Goal: Transaction & Acquisition: Book appointment/travel/reservation

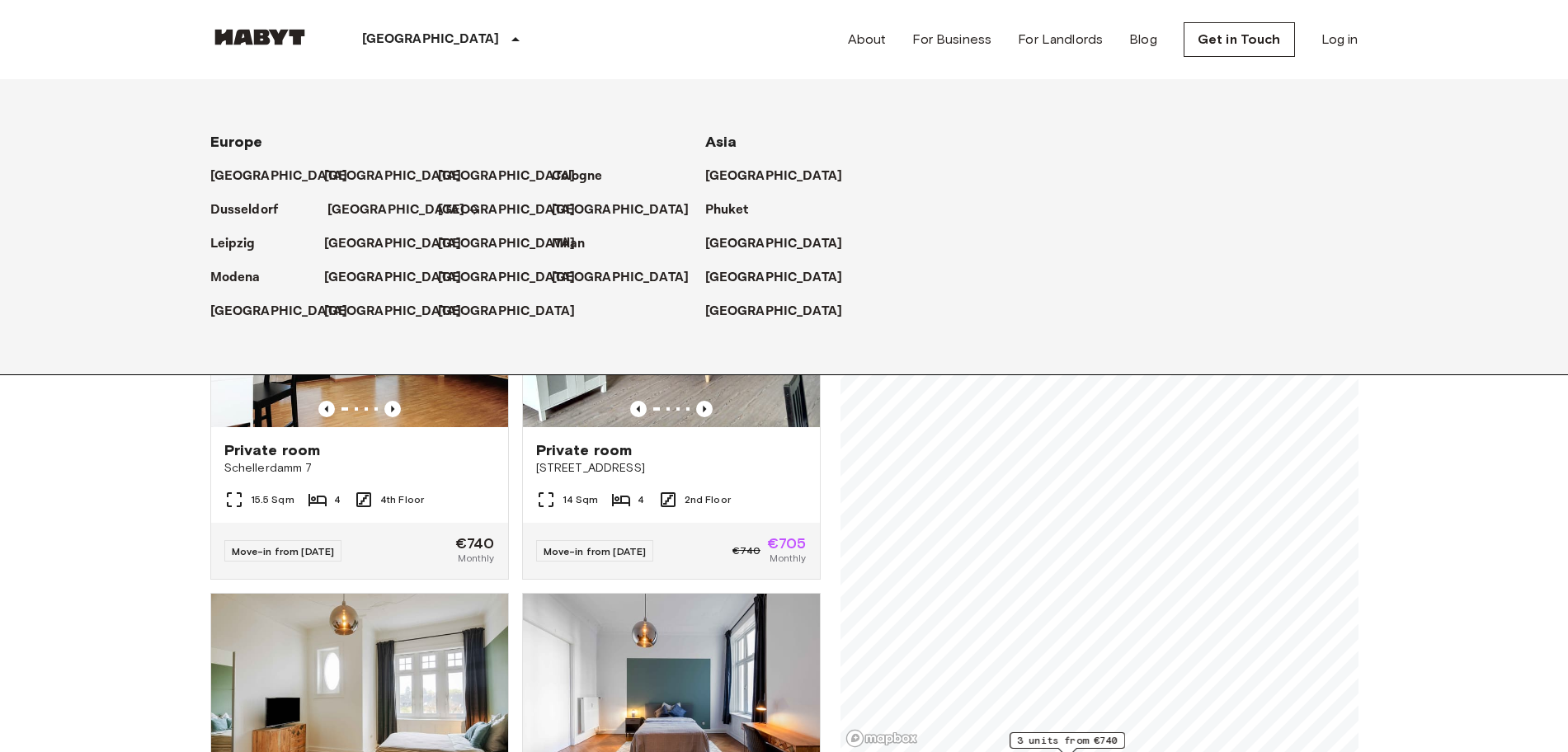
click at [386, 207] on link "[GEOGRAPHIC_DATA]" at bounding box center [404, 210] width 154 height 20
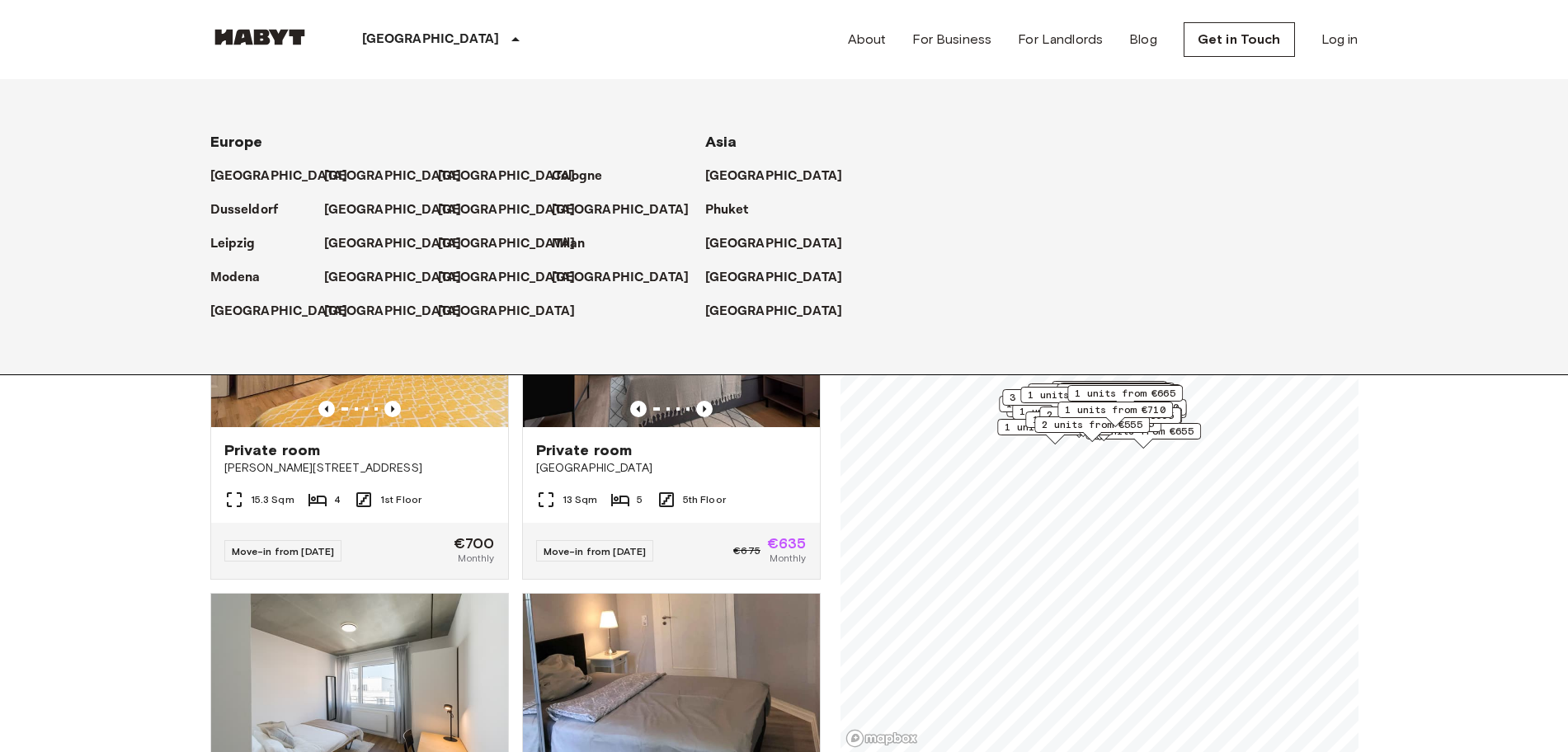
click at [506, 34] on icon at bounding box center [516, 40] width 20 height 20
click at [506, 36] on icon at bounding box center [516, 40] width 20 height 20
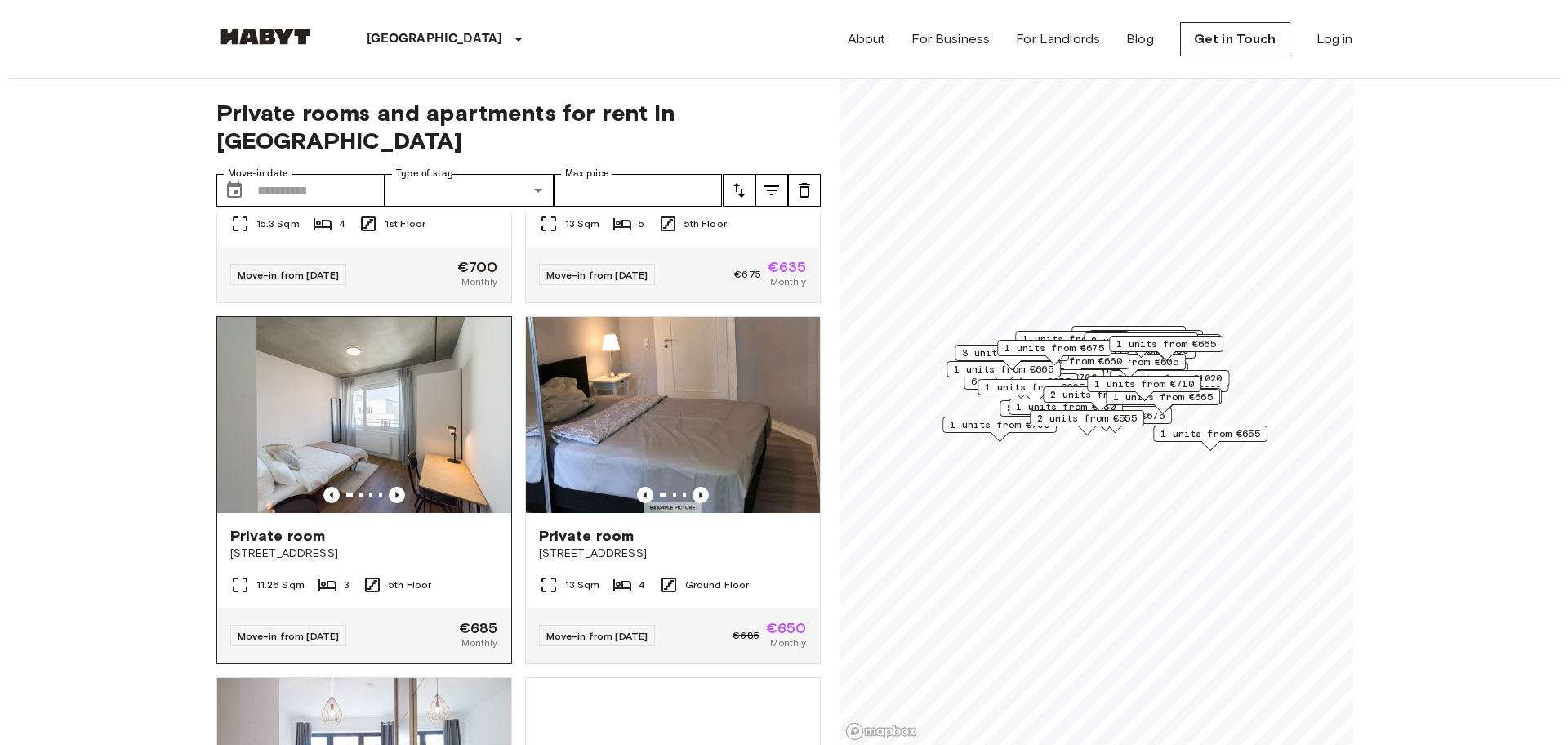
scroll to position [307, 0]
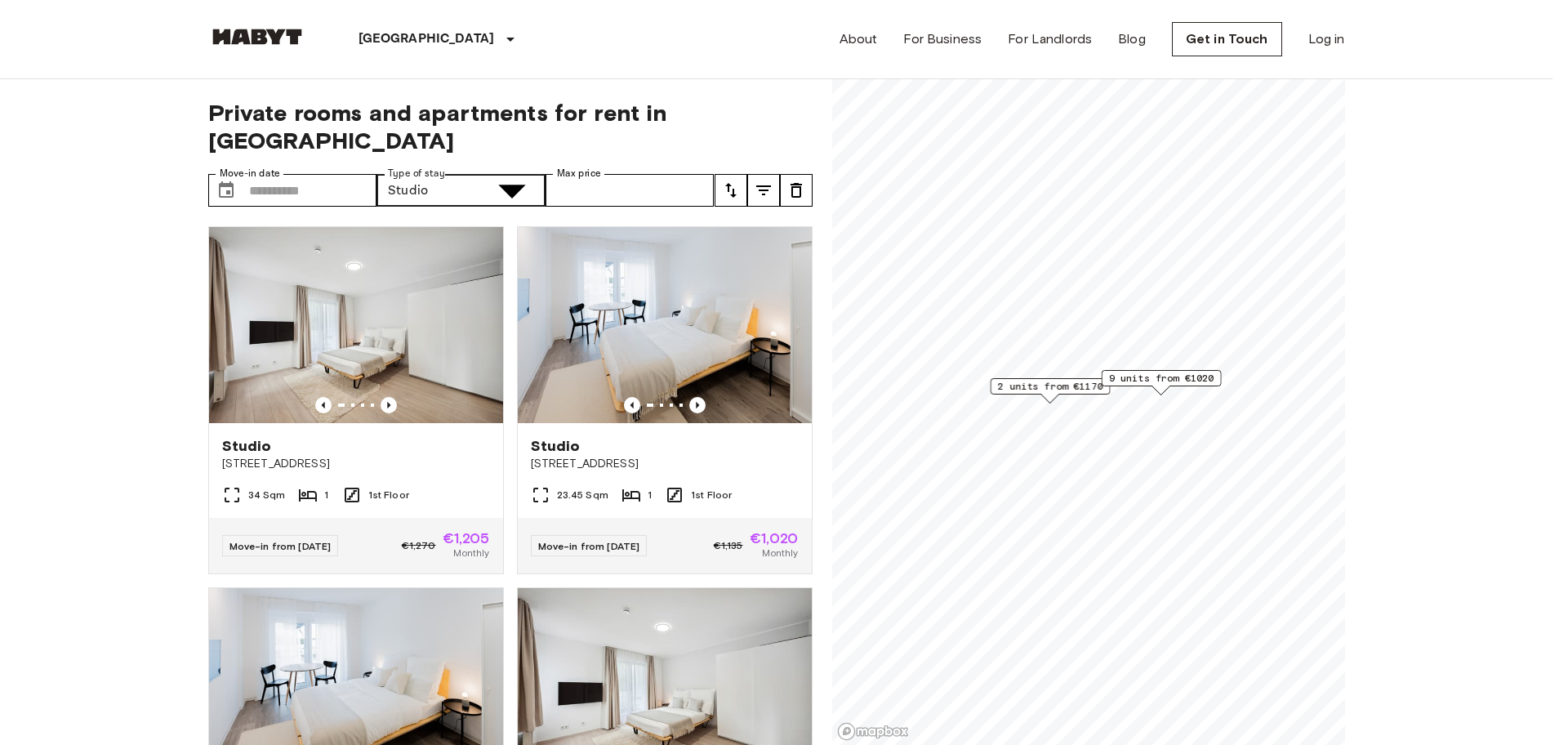
drag, startPoint x: 24, startPoint y: 427, endPoint x: 178, endPoint y: 403, distance: 155.9
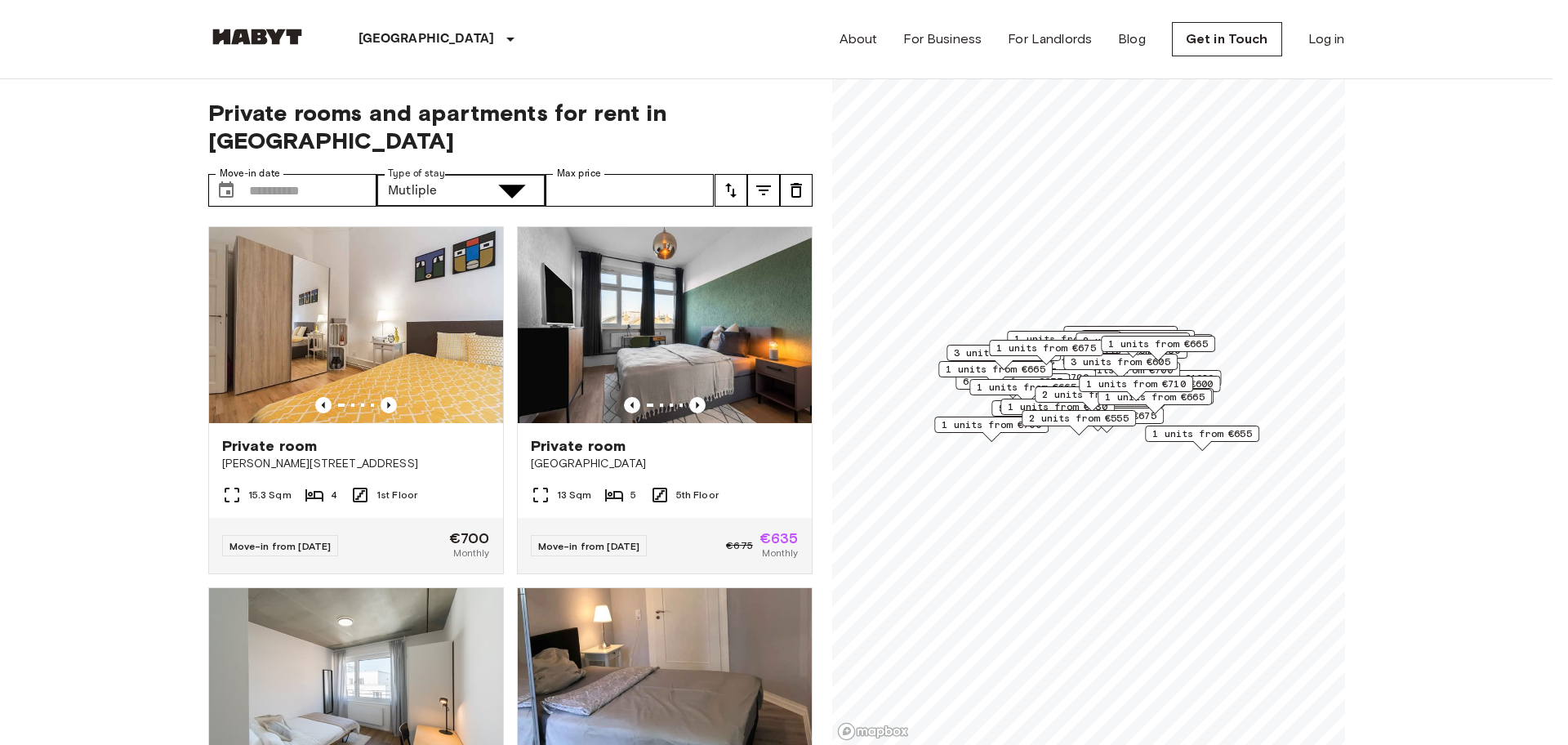
drag, startPoint x: 0, startPoint y: 440, endPoint x: 10, endPoint y: 435, distance: 11.2
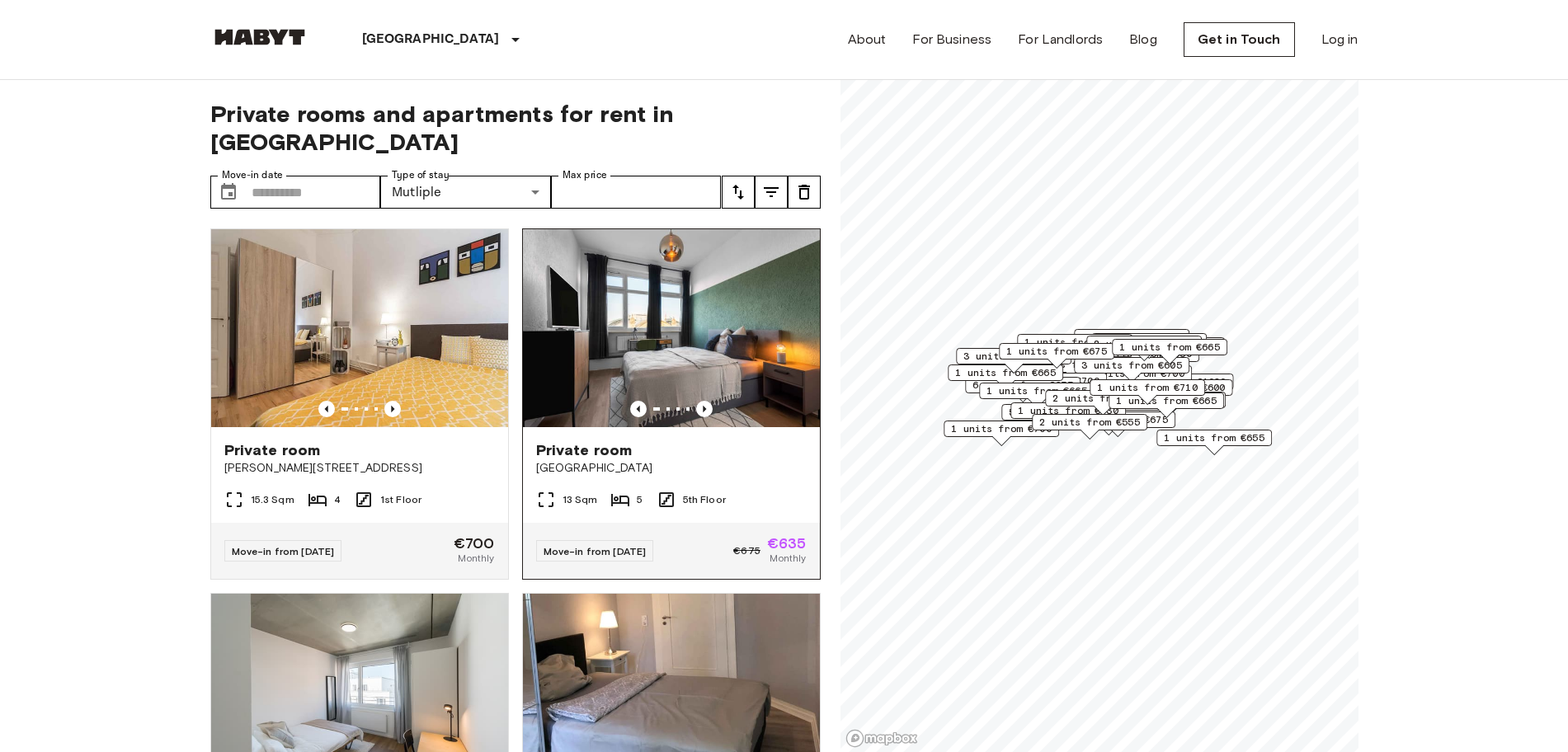
click at [627, 440] on div "Private room" at bounding box center [671, 450] width 271 height 20
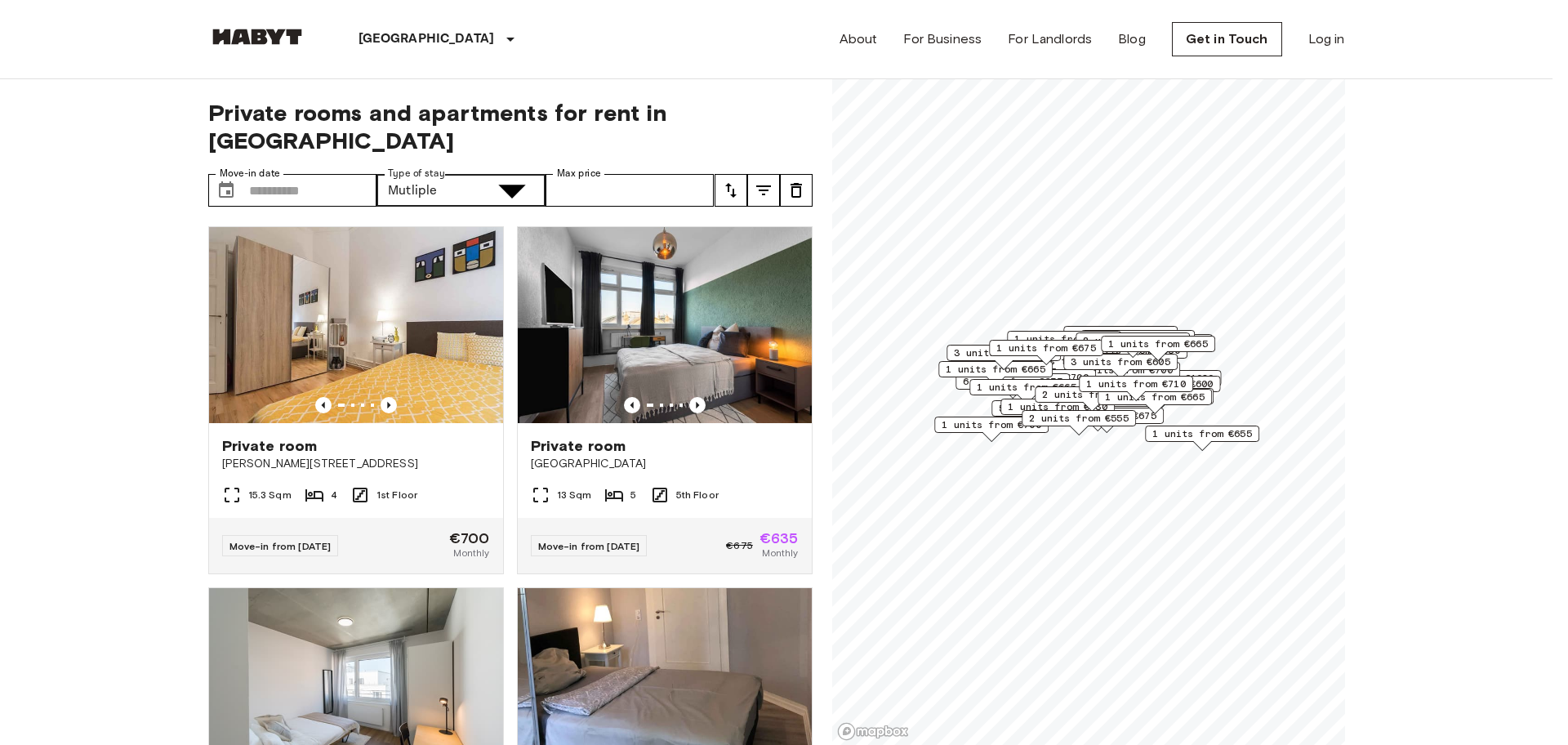
drag, startPoint x: 492, startPoint y: 255, endPoint x: 488, endPoint y: 335, distance: 80.1
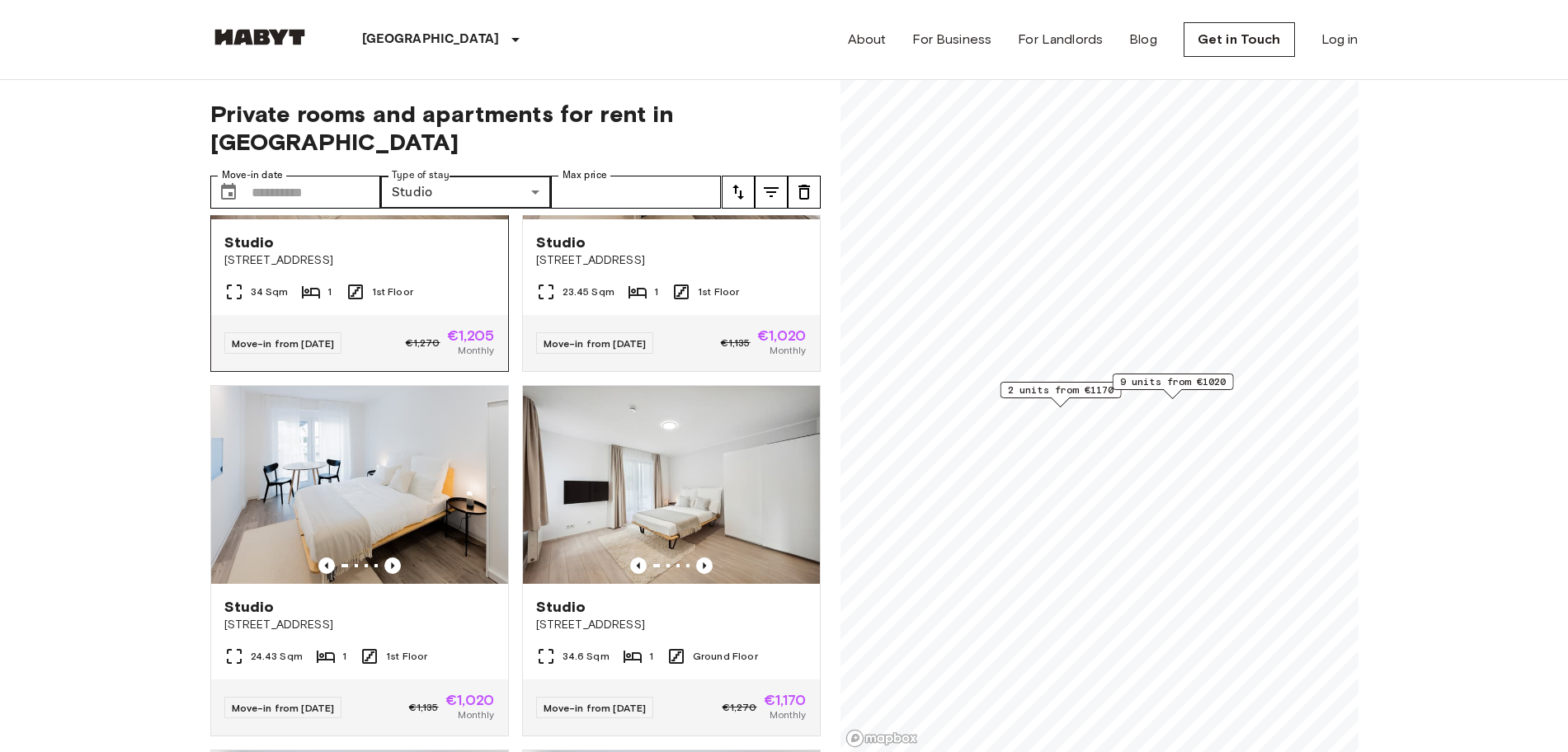
scroll to position [104, 0]
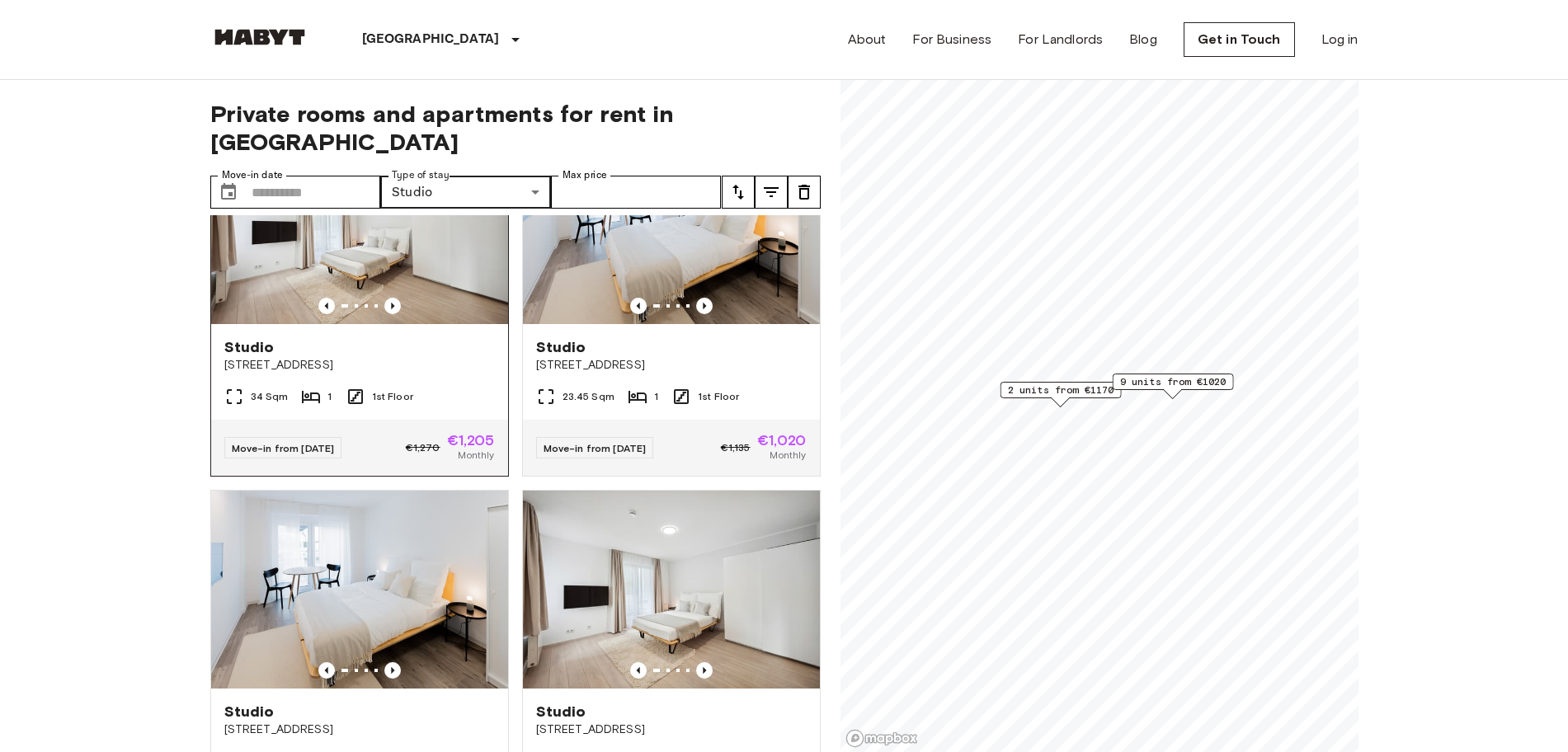
click at [414, 386] on div "34 Sqm 1 1st Floor" at bounding box center [359, 402] width 297 height 33
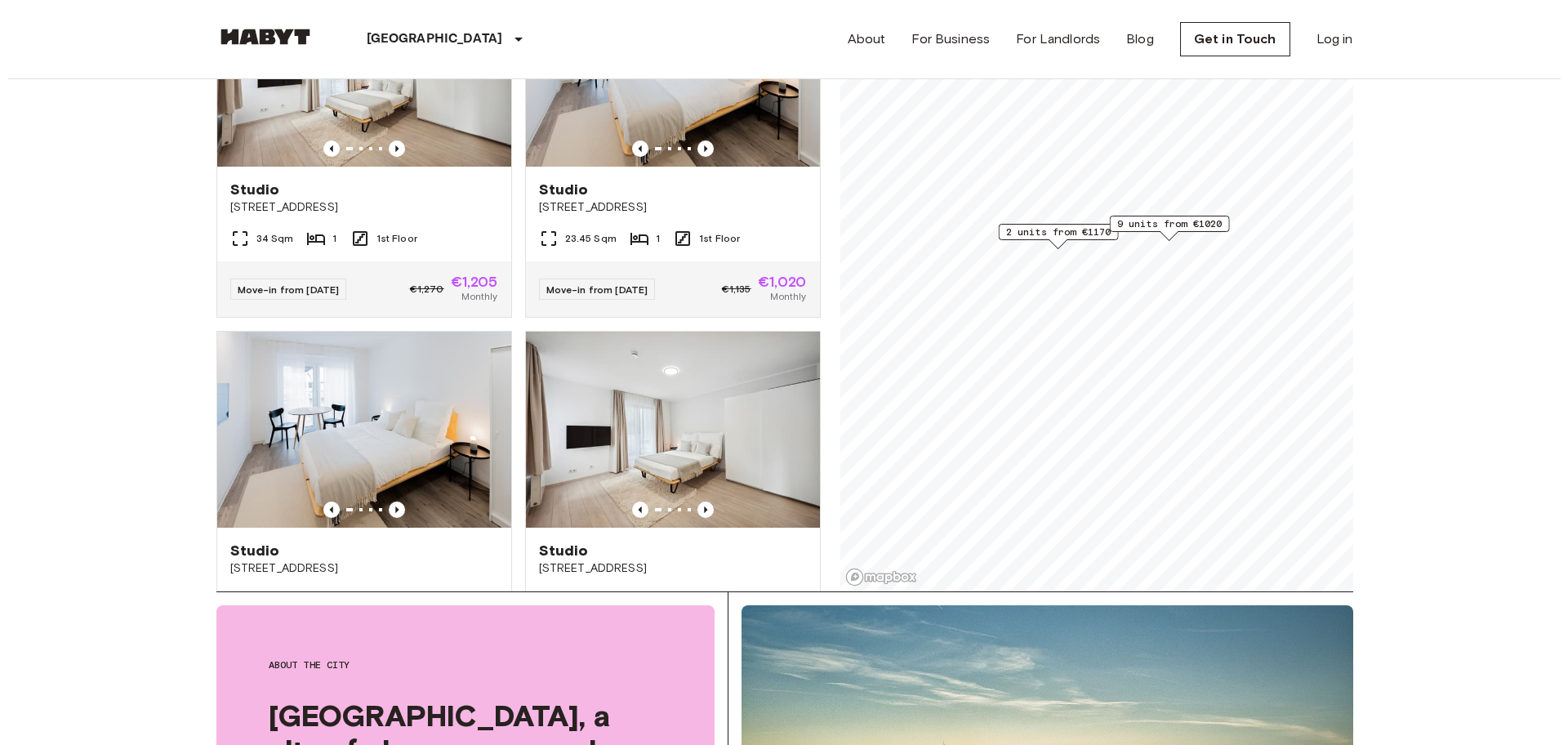
scroll to position [0, 0]
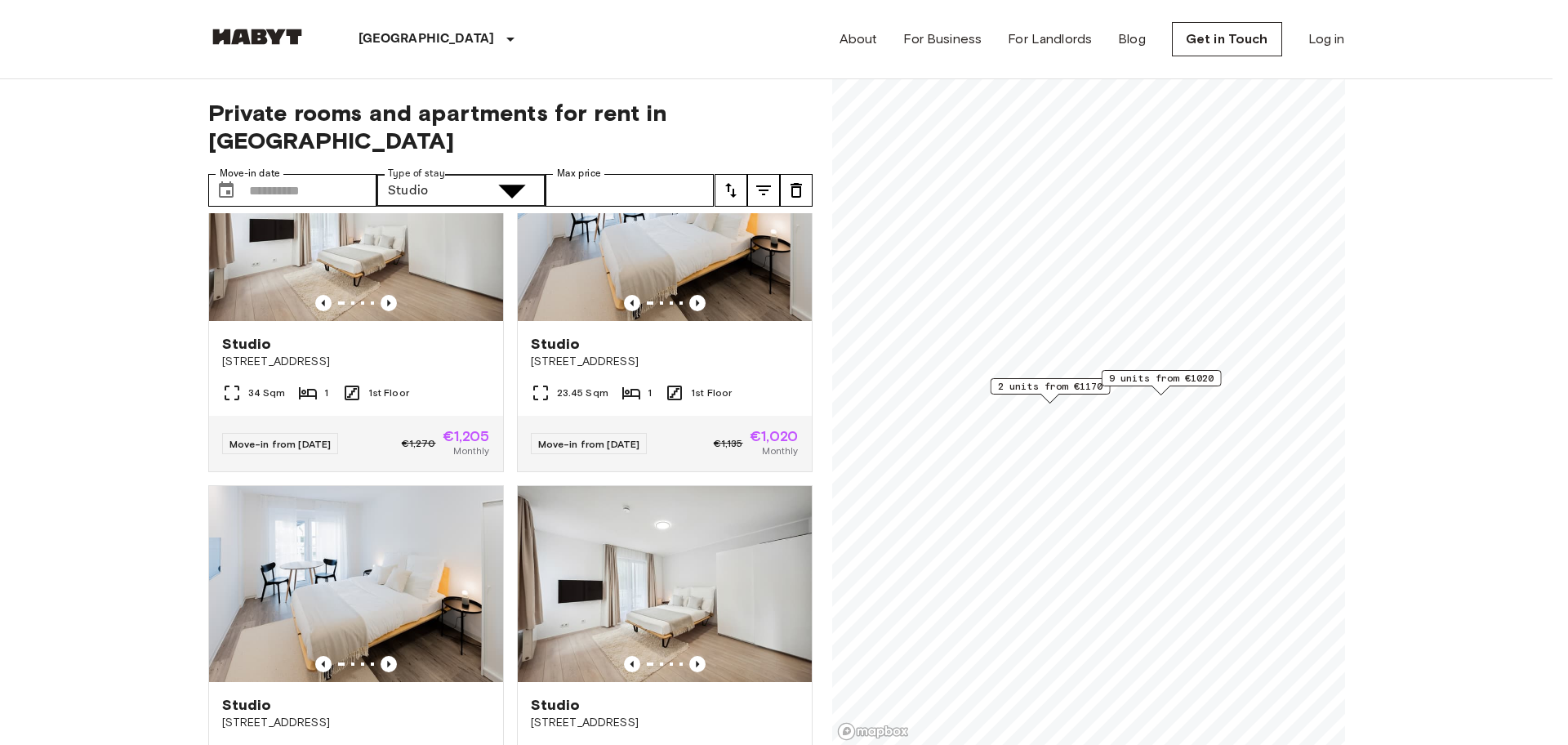
type input "**********"
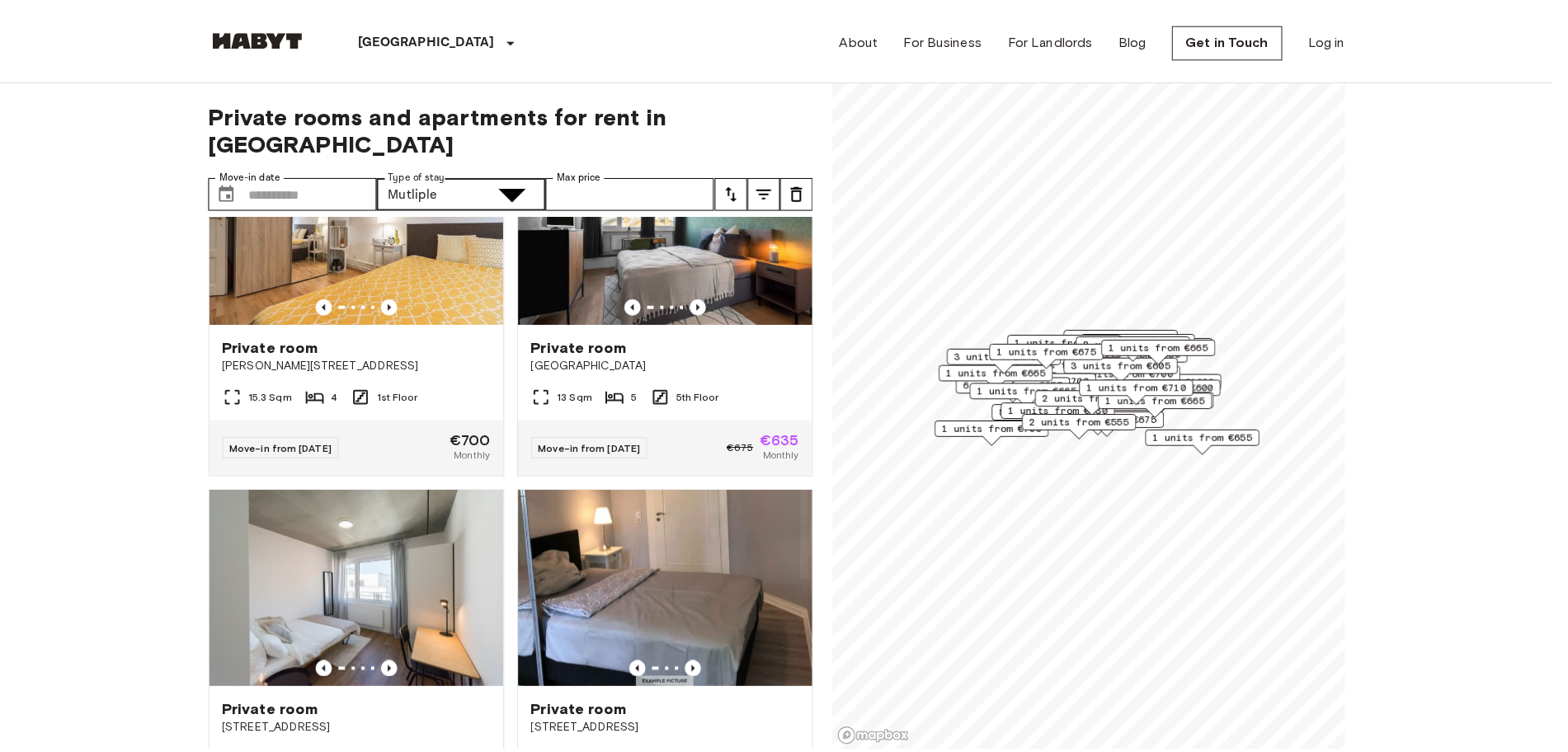
scroll to position [853, 0]
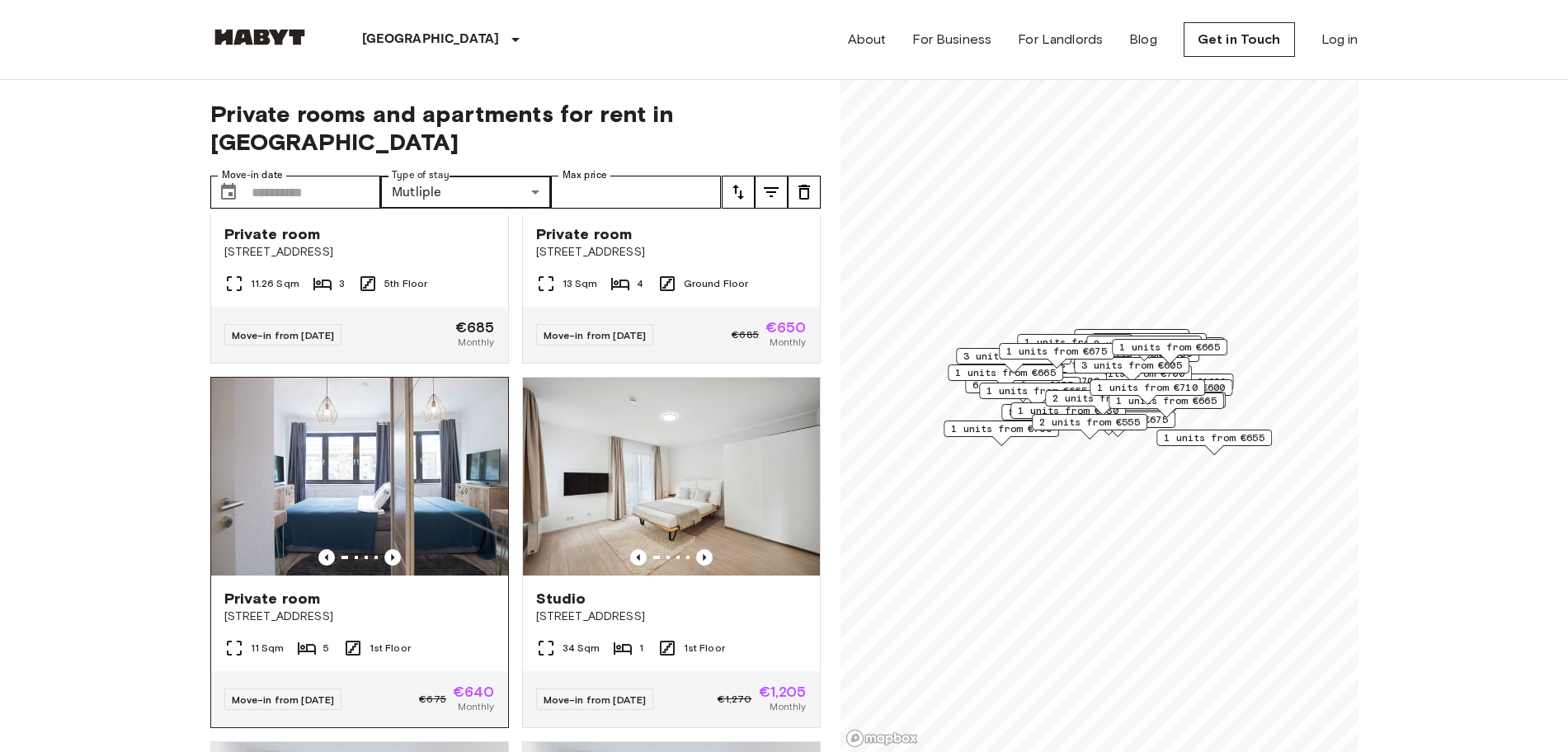
scroll to position [544, 0]
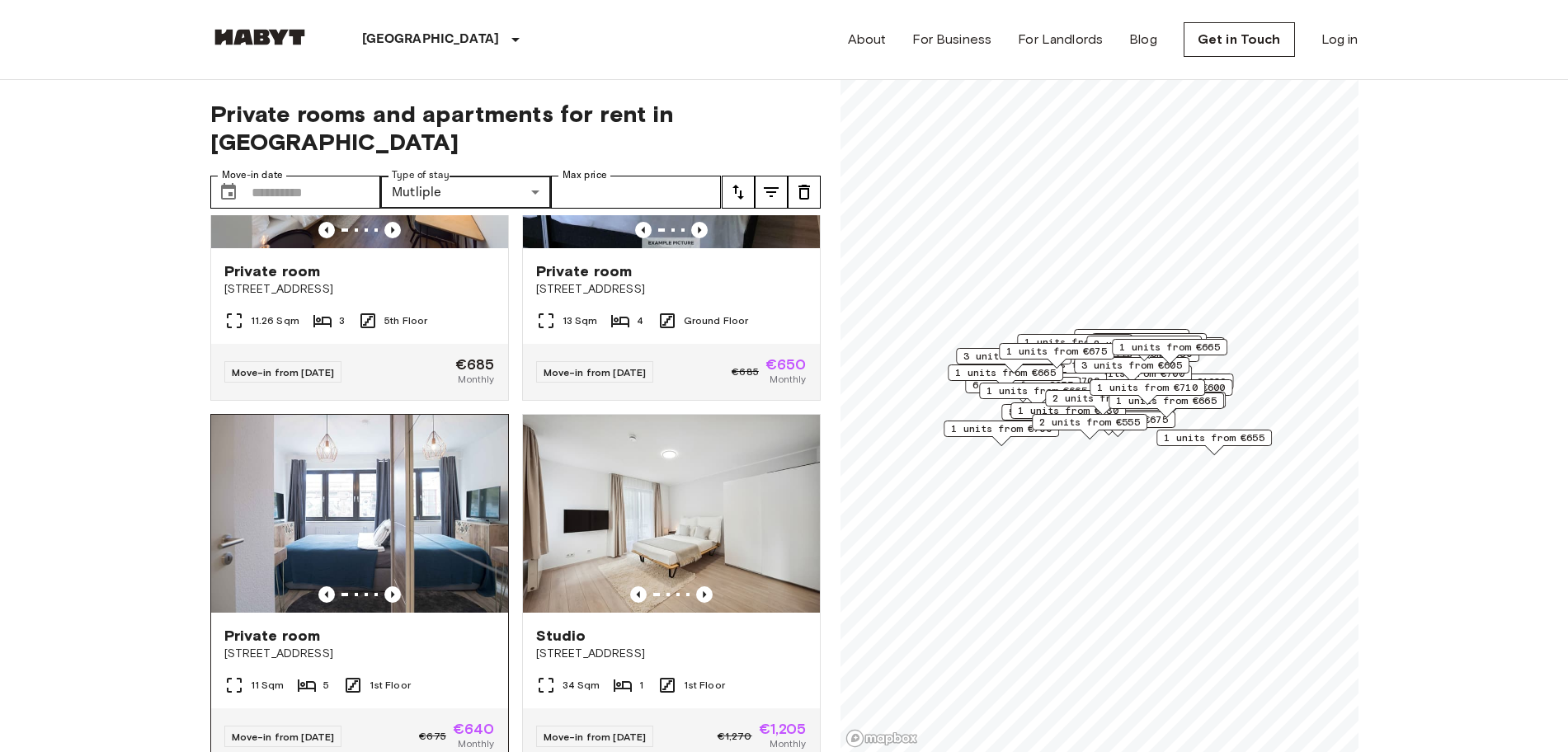
click at [314, 558] on img at bounding box center [359, 514] width 297 height 198
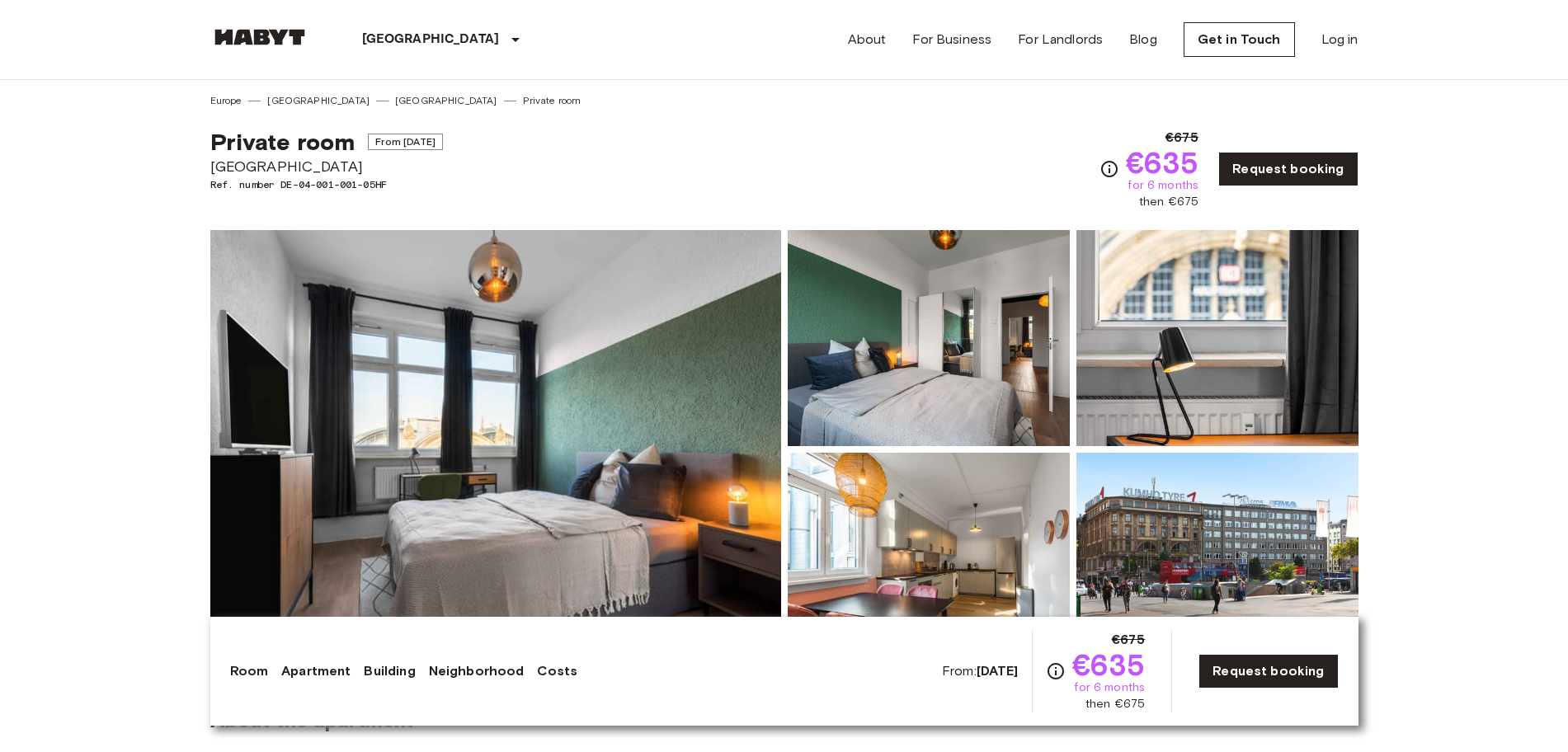
click at [938, 72] on div "About For Business For Landlords Blog Get in Touch Log in" at bounding box center [1102, 40] width 511 height 80
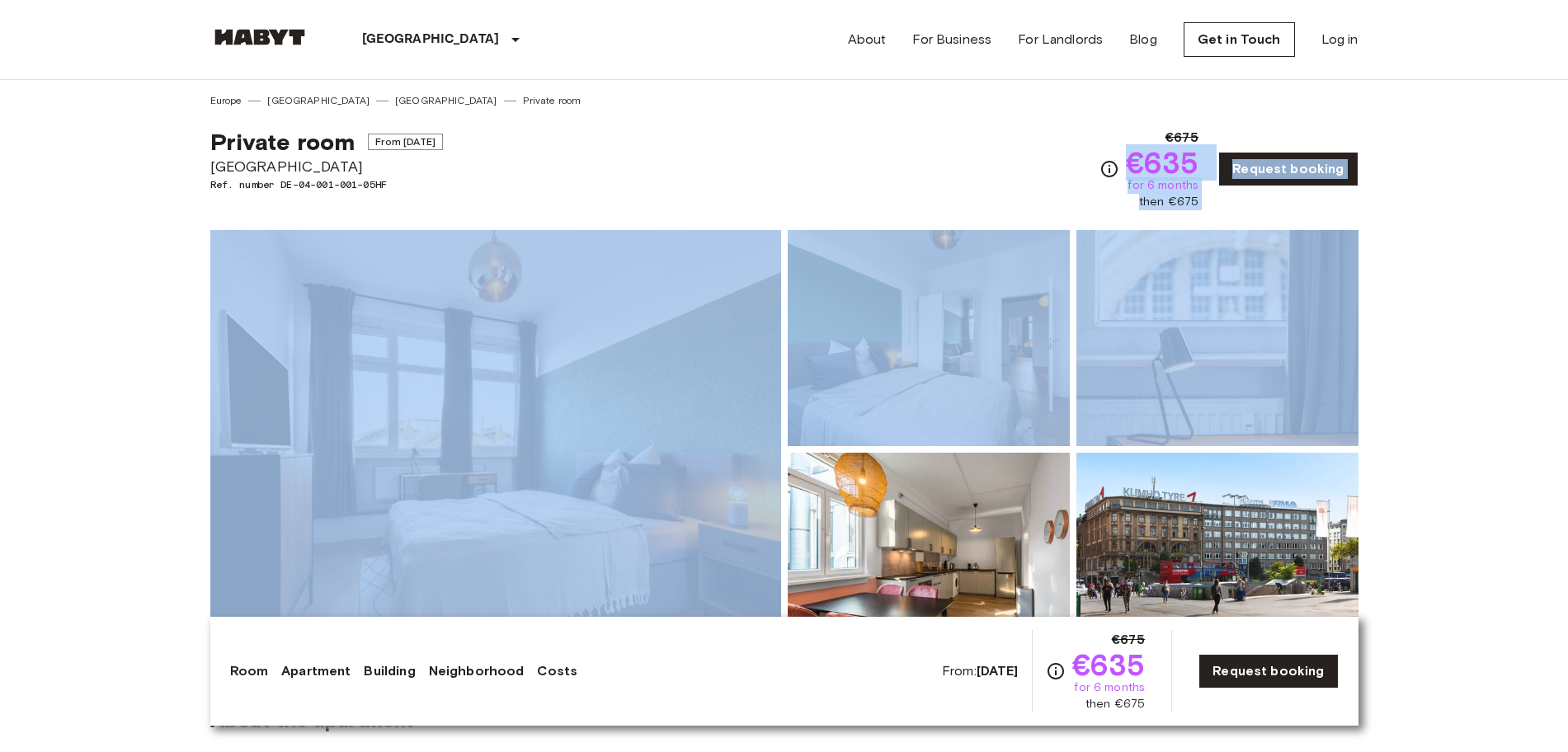
drag, startPoint x: 1139, startPoint y: 165, endPoint x: 1216, endPoint y: 214, distance: 91.3
copy div "€635 for 6 months then €675 Request booking Show all photos"
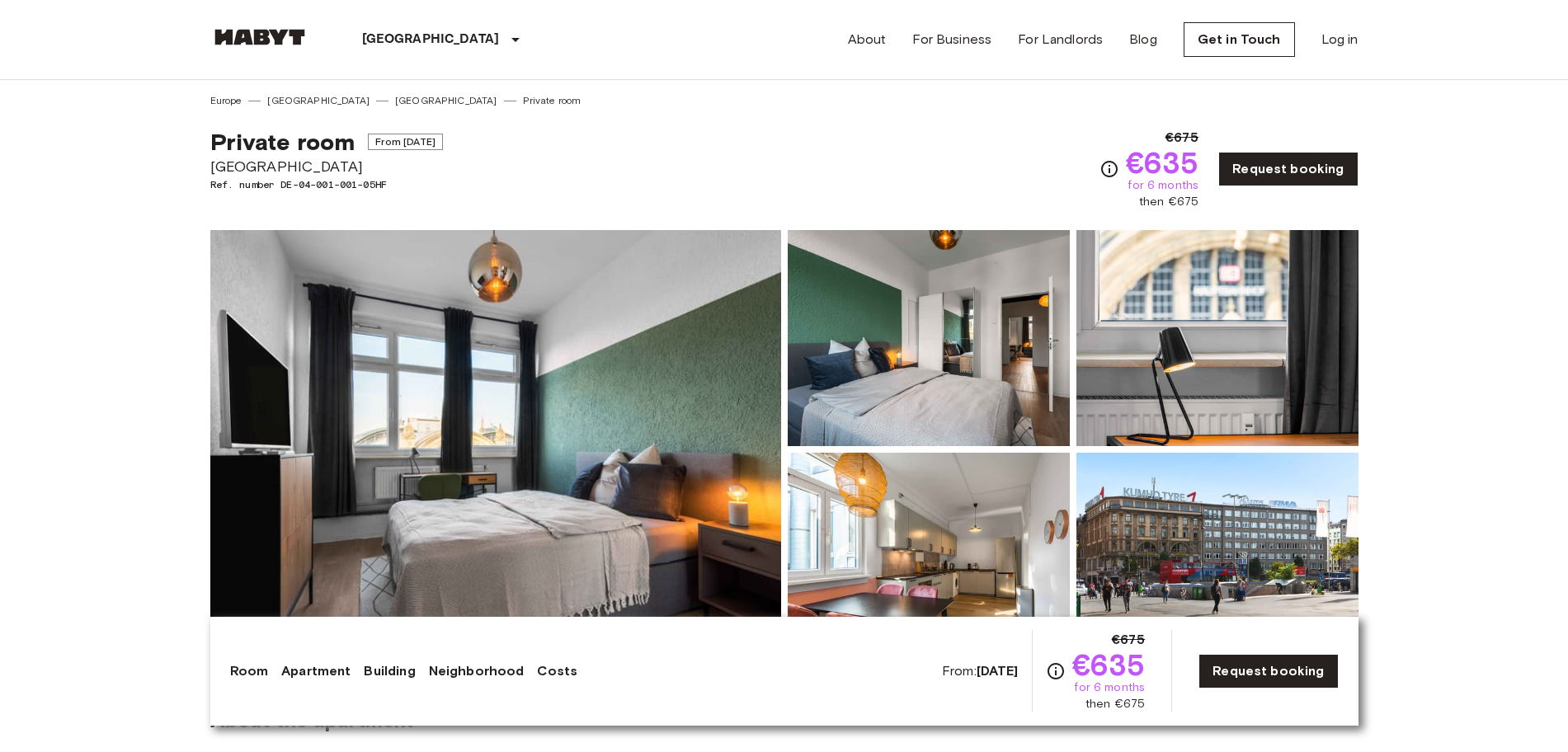
click at [958, 161] on div "Private room From Sep 24 2025 Am Hauptbahnhof 8 Ref. number DE-04-001-001-05HF …" at bounding box center [784, 159] width 1148 height 103
drag, startPoint x: 1127, startPoint y: 163, endPoint x: 1179, endPoint y: 202, distance: 65.0
click at [1178, 201] on div "€675 €635 for 6 months then €675" at bounding box center [1149, 168] width 100 height 83
drag, startPoint x: 1148, startPoint y: 166, endPoint x: 1137, endPoint y: 155, distance: 15.6
click at [1146, 164] on span "€635" at bounding box center [1163, 162] width 74 height 30
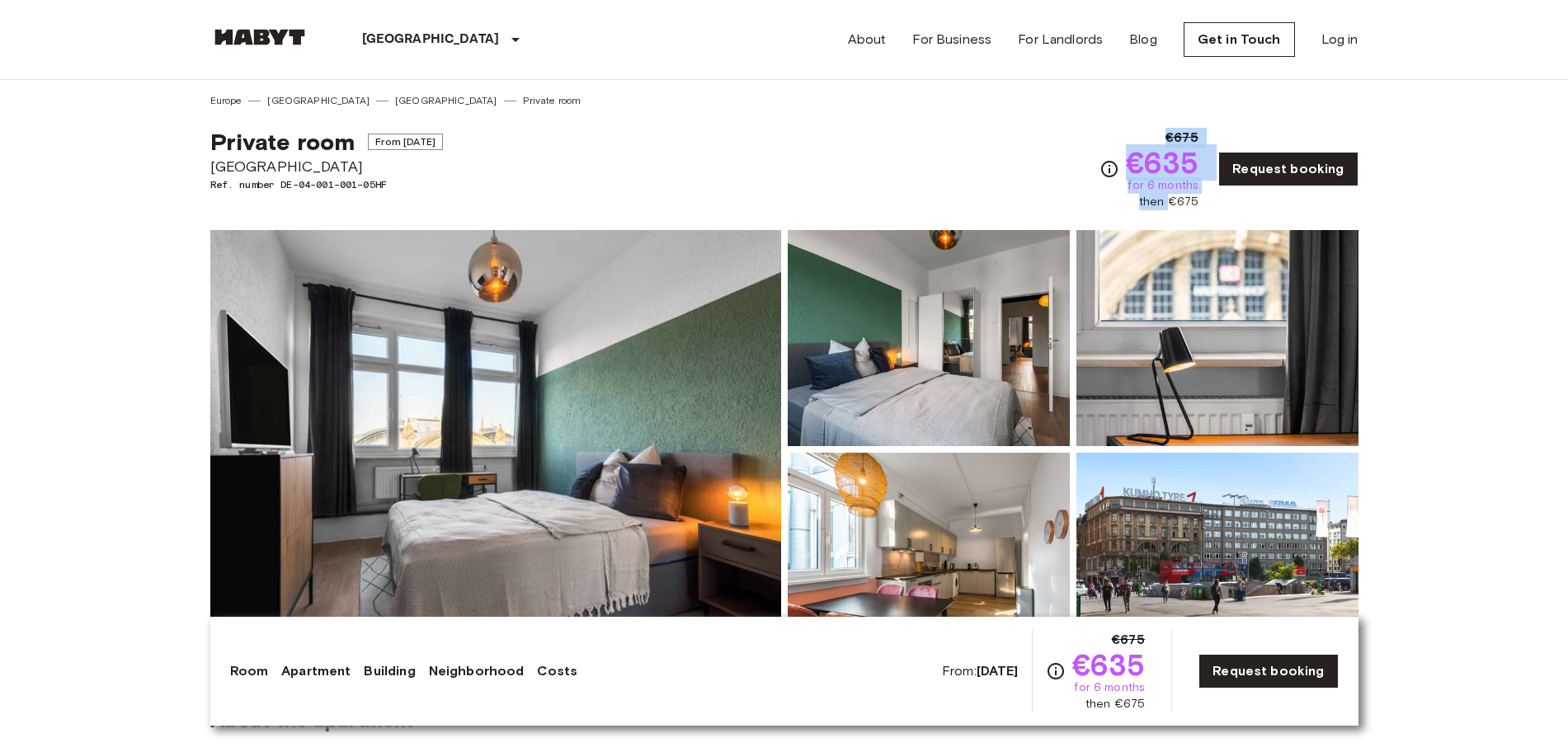
click at [1130, 148] on div "€675 €635 for 6 months then €675" at bounding box center [1149, 168] width 100 height 83
drag, startPoint x: 1135, startPoint y: 164, endPoint x: 1216, endPoint y: 209, distance: 92.7
click at [1214, 206] on div "€675 €635 for 6 months then €675 Request booking" at bounding box center [1229, 168] width 259 height 83
click at [1216, 209] on div "€675 €635 for 6 months then €675 Request booking" at bounding box center [1229, 168] width 259 height 83
copy div "€635 for 6 months then €675"
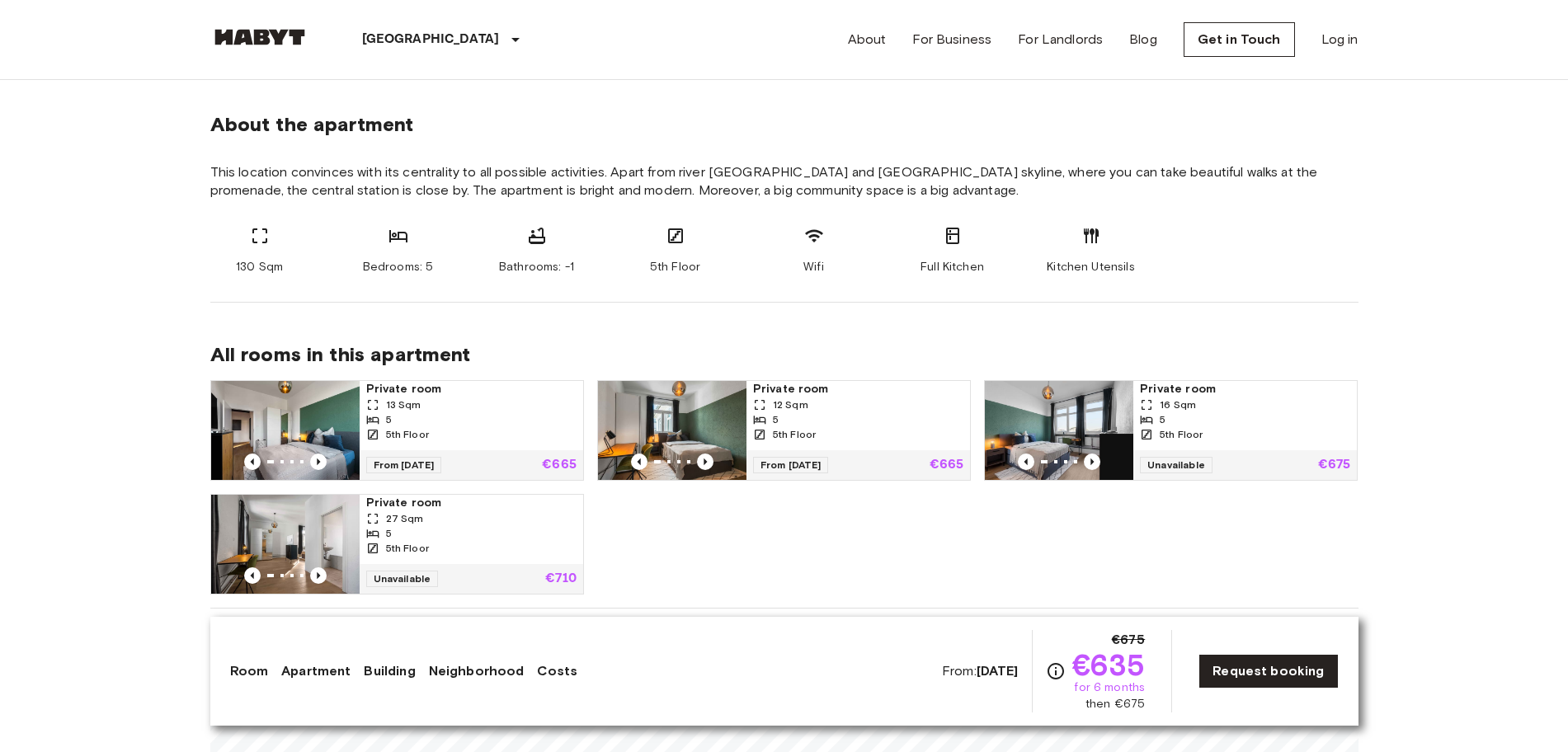
scroll to position [619, 0]
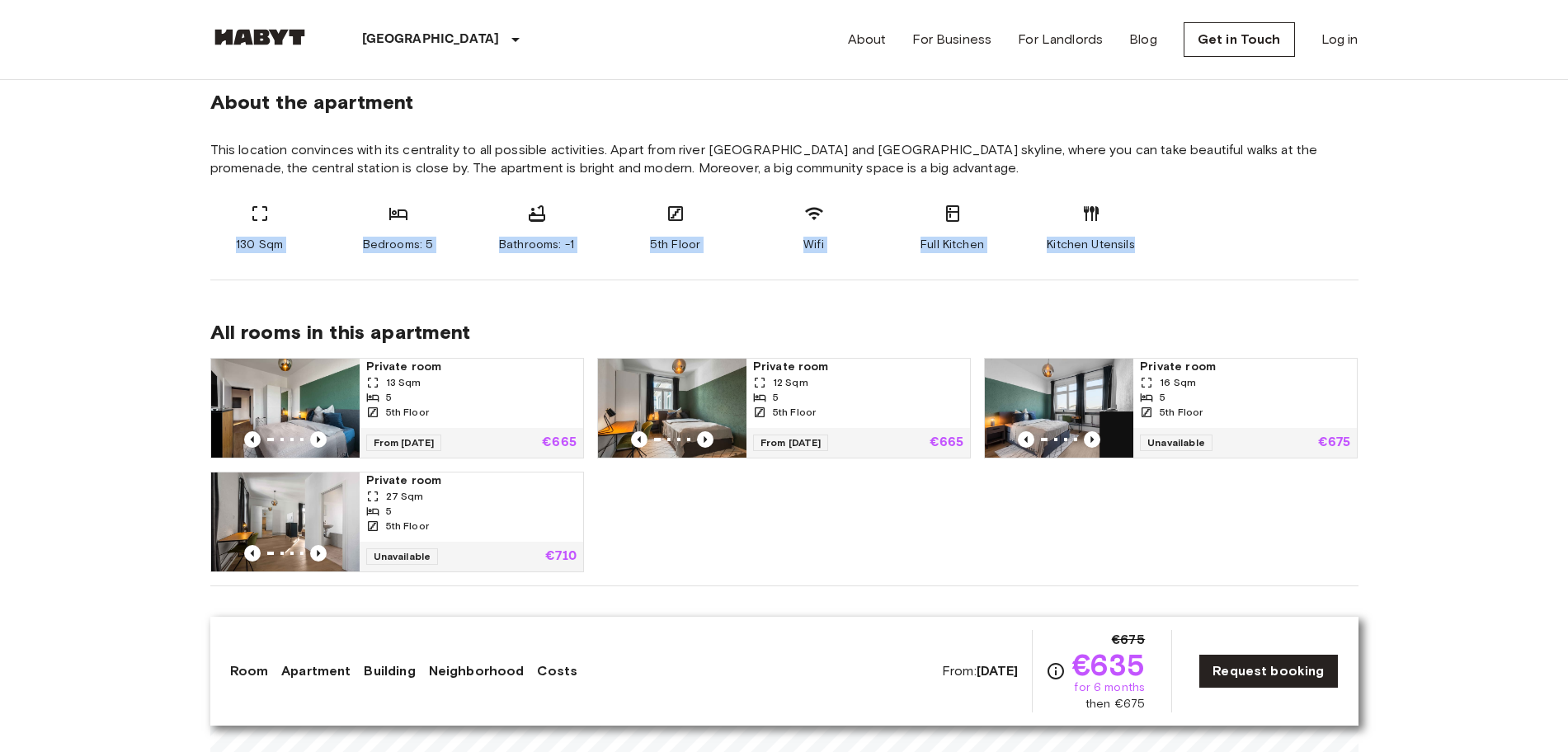
drag, startPoint x: 228, startPoint y: 243, endPoint x: 1220, endPoint y: 252, distance: 992.0
click at [1220, 252] on div "130 Sqm Bedrooms: 5 Bathrooms: -1 5th Floor Wifi Full Kitchen Kitchen Utensils" at bounding box center [784, 229] width 1148 height 50
copy div "130 Sqm Bedrooms: 5 Bathrooms: -1 5th Floor Wifi Full Kitchen Kitchen Utensils"
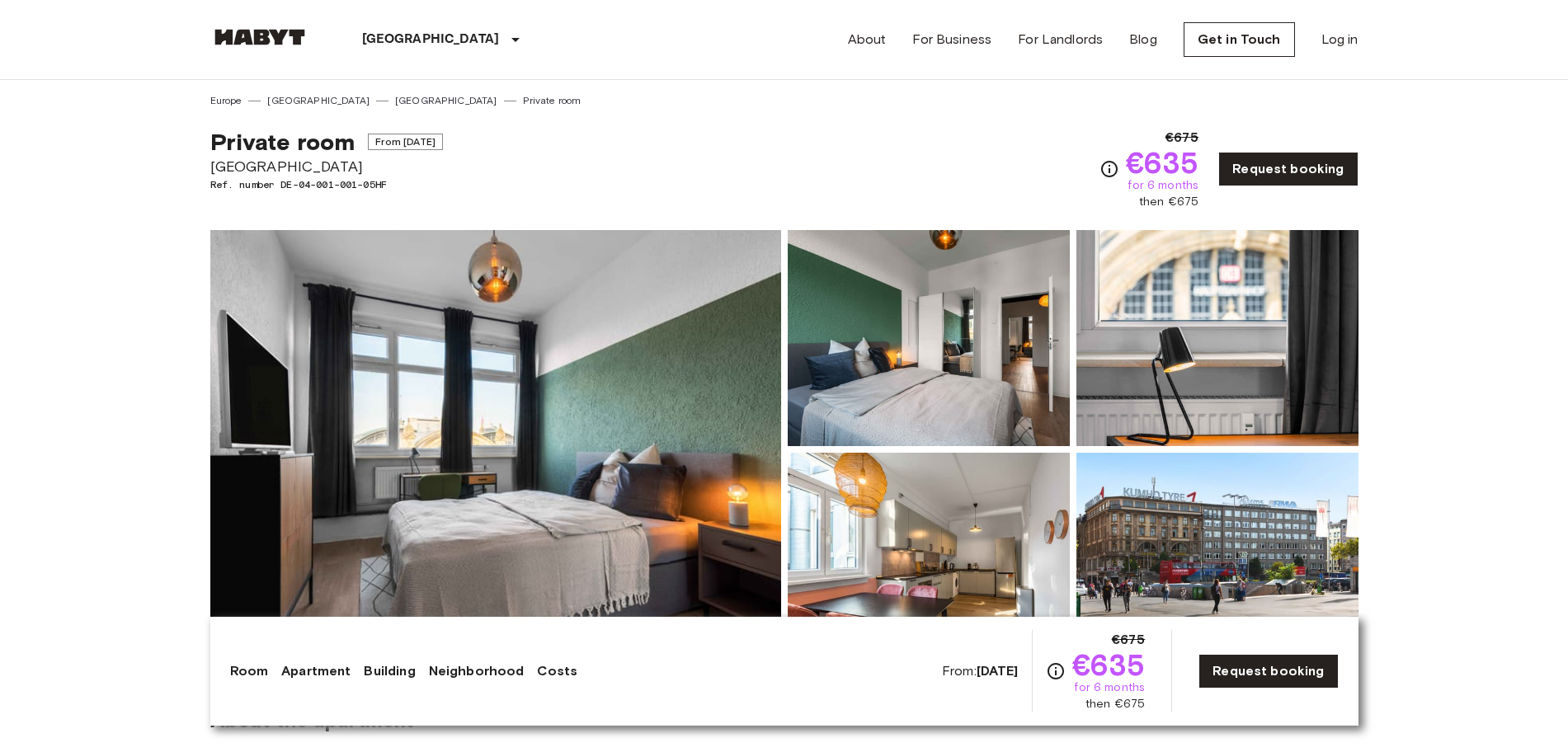
scroll to position [104, 0]
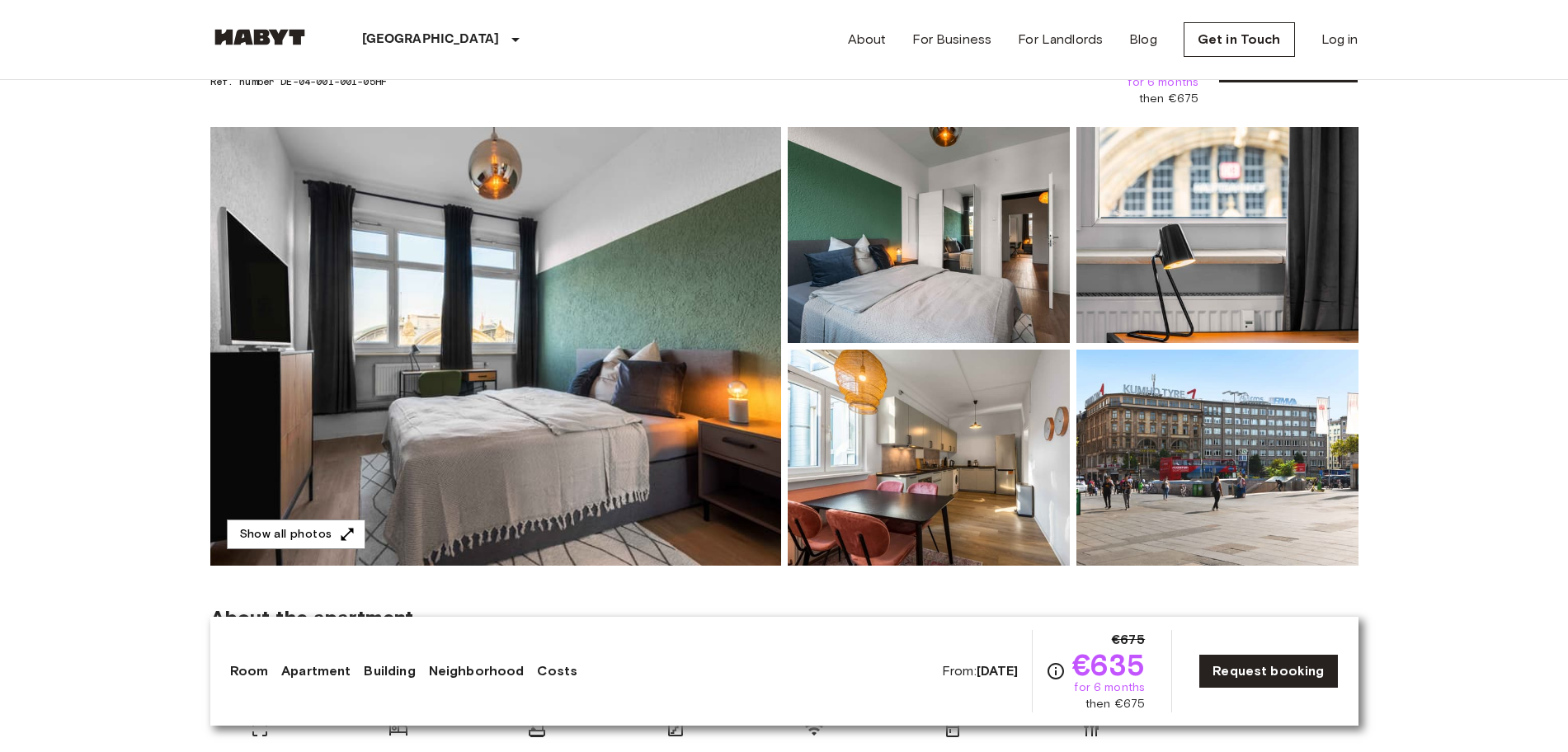
click at [948, 593] on section "About the apartment This location convinces with its centrality to all possible…" at bounding box center [784, 680] width 1148 height 230
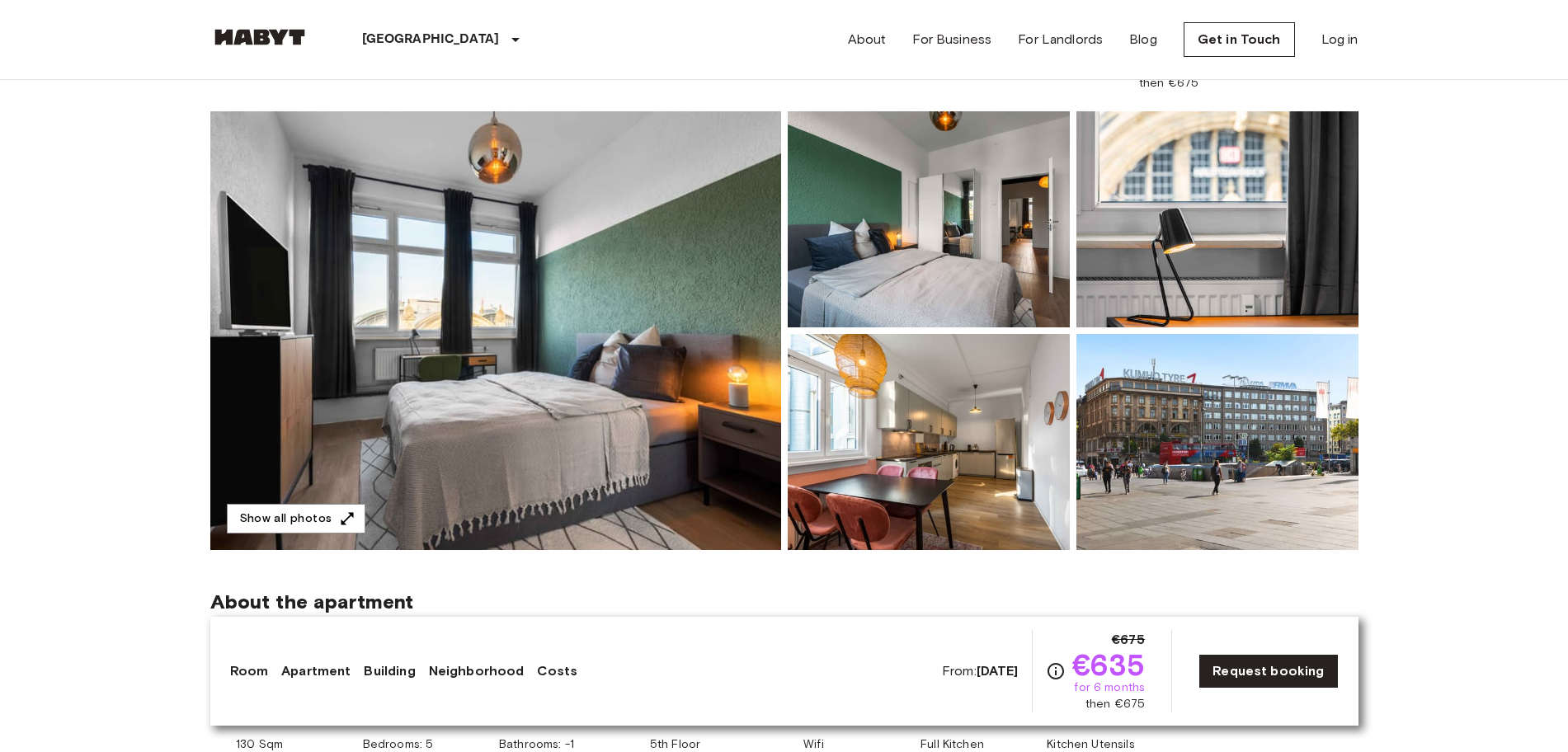
scroll to position [0, 0]
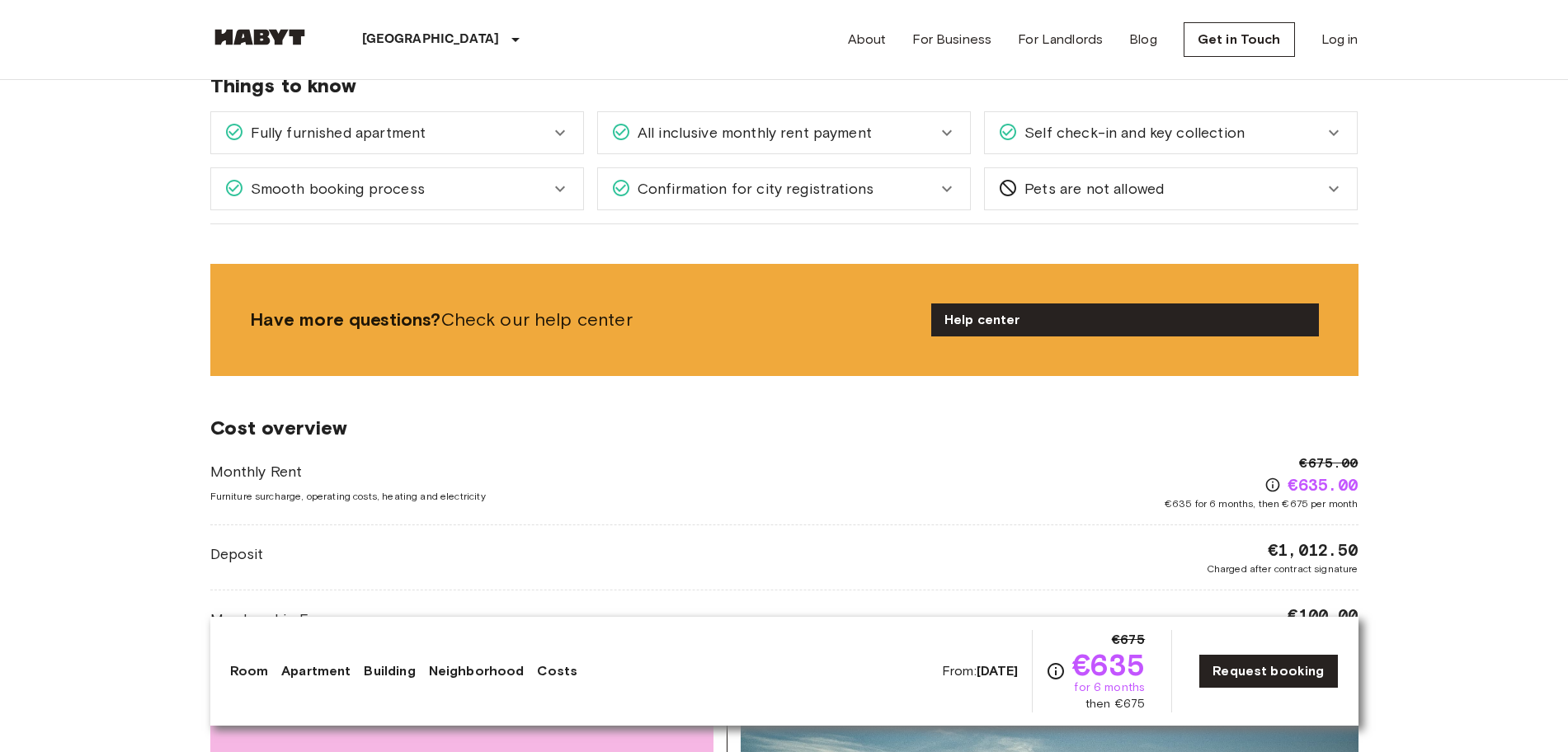
click at [0, 316] on body "Frankfurt Europe Amsterdam Berlin Brussels Cologne Dusseldorf Frankfurt Graz Ha…" at bounding box center [784, 682] width 1568 height 4459
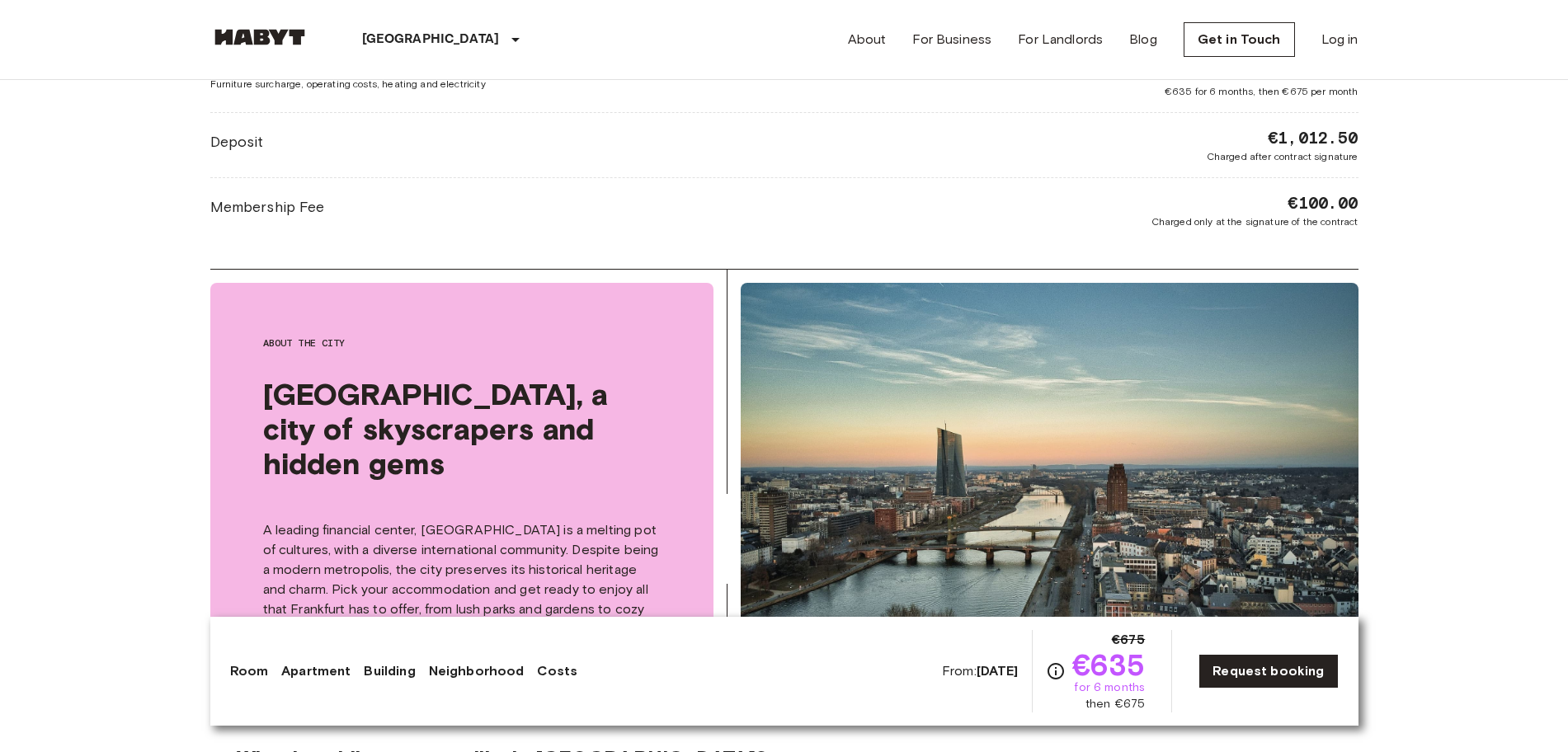
scroll to position [1857, 0]
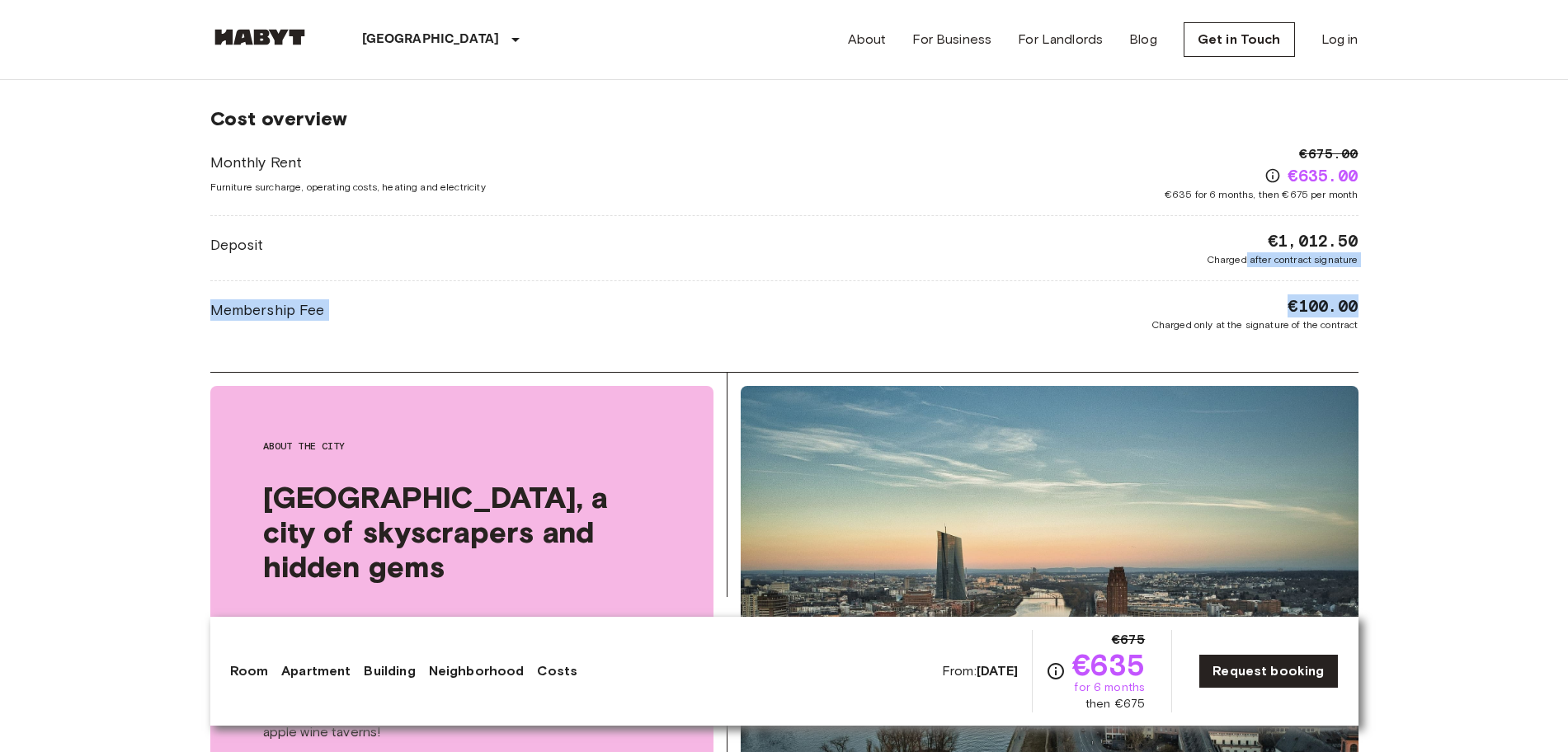
drag, startPoint x: 1304, startPoint y: 248, endPoint x: 1394, endPoint y: 283, distance: 96.6
click at [1405, 313] on body "Frankfurt Europe Amsterdam Berlin Brussels Cologne Dusseldorf Frankfurt Graz Ha…" at bounding box center [784, 373] width 1568 height 4459
click at [1270, 234] on span "€1,012.50" at bounding box center [1312, 240] width 90 height 23
drag, startPoint x: 1269, startPoint y: 235, endPoint x: 1388, endPoint y: 319, distance: 145.7
click at [1388, 319] on body "Frankfurt Europe Amsterdam Berlin Brussels Cologne Dusseldorf Frankfurt Graz Ha…" at bounding box center [784, 373] width 1568 height 4459
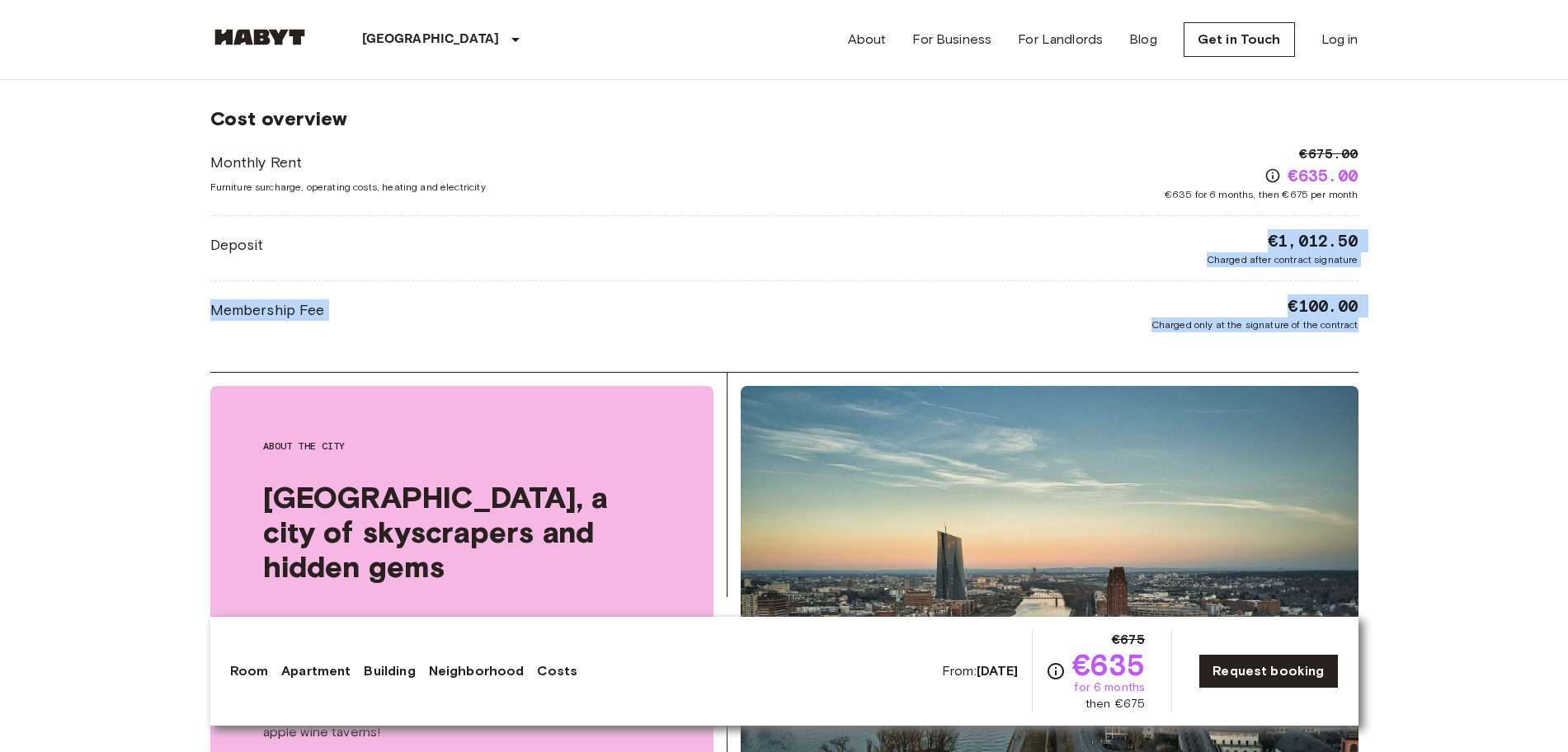
copy div "€1,012.50 Charged after contract signature Membership Fee €100.00 Charged only …"
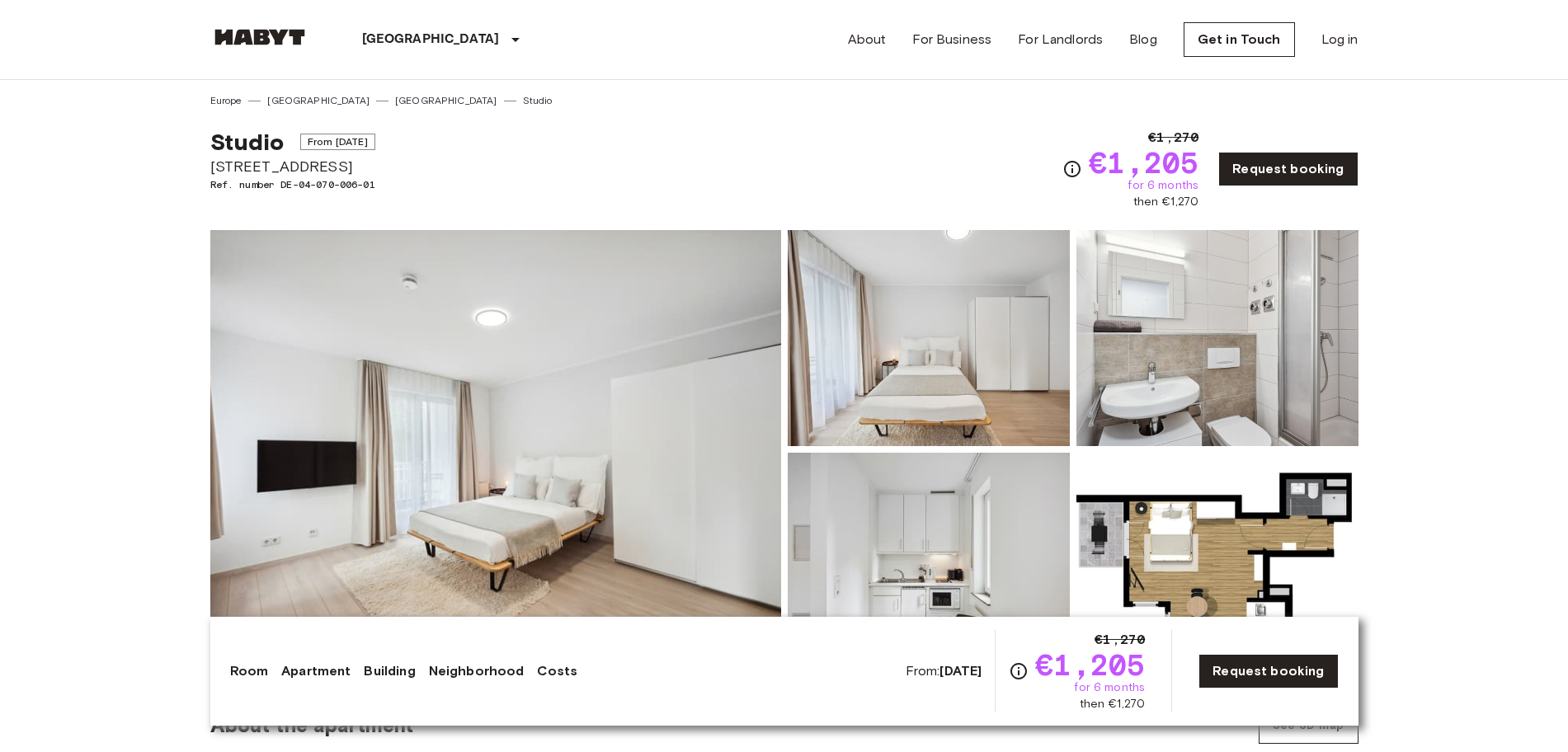
click at [228, 170] on span "[STREET_ADDRESS]" at bounding box center [293, 167] width 165 height 22
drag, startPoint x: 200, startPoint y: 161, endPoint x: 415, endPoint y: 187, distance: 216.6
copy div "Klüberstraße 6-10 Ref. number DE-04-070-006-01"
click at [857, 148] on div "Studio From Oct 19 2025 Klüberstraße 6-10 Ref. number DE-04-070-006-01 €1,270 €…" at bounding box center [784, 159] width 1148 height 103
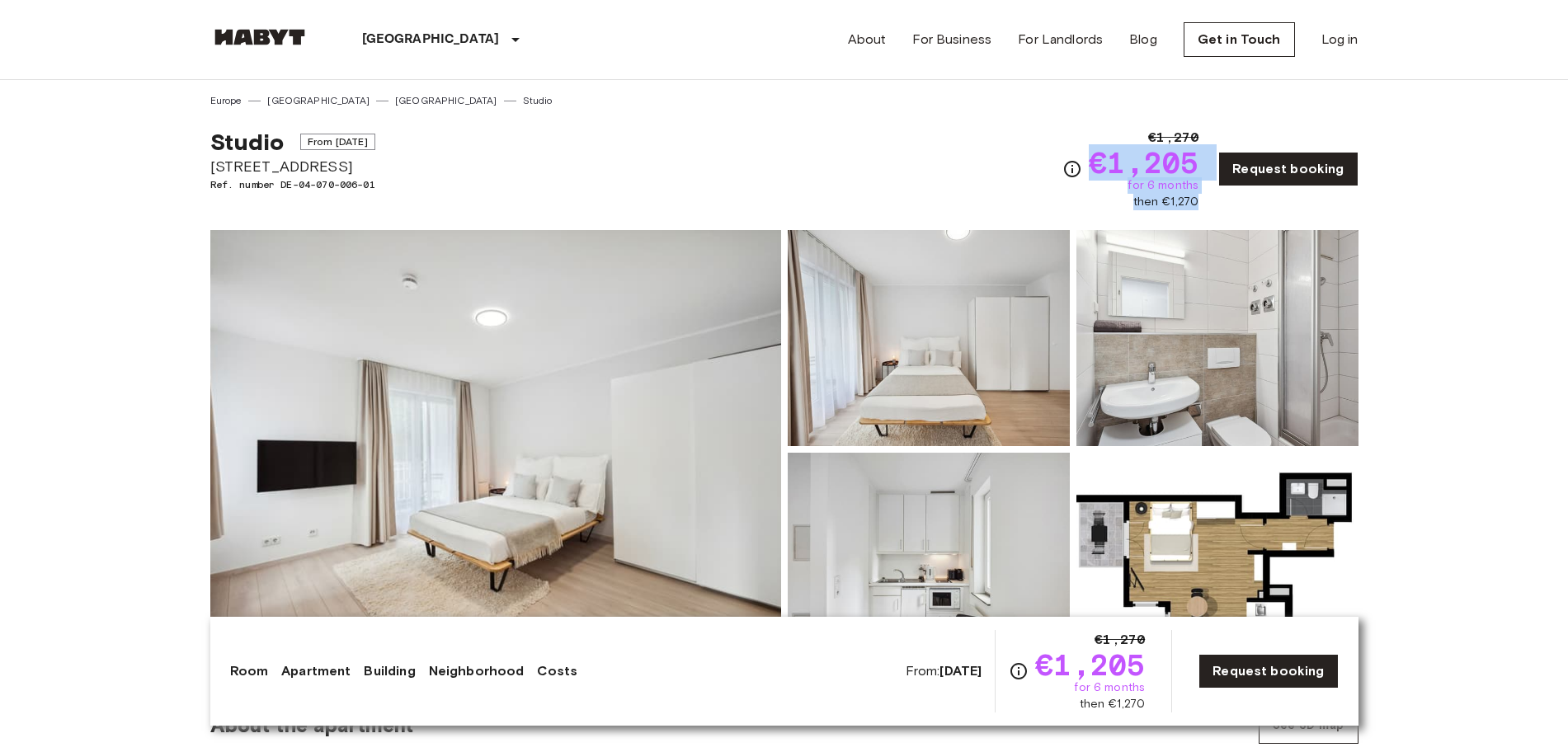
drag, startPoint x: 1097, startPoint y: 156, endPoint x: 1216, endPoint y: 207, distance: 129.5
click at [1216, 207] on div "€1,270 €1,205 for 6 months then €1,270 Request booking" at bounding box center [1210, 168] width 296 height 83
copy div "€1,205 for 6 months then €1,270"
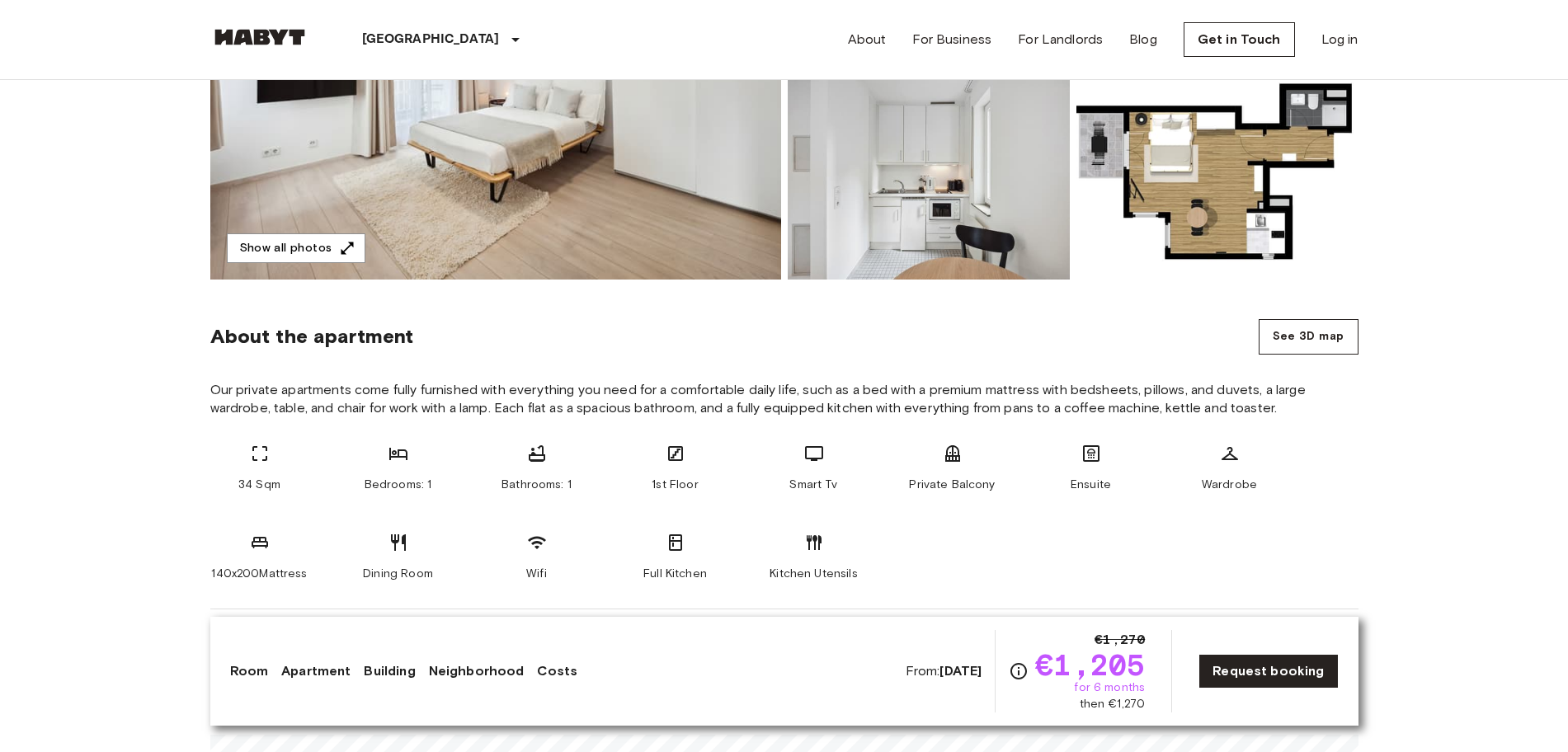
scroll to position [619, 0]
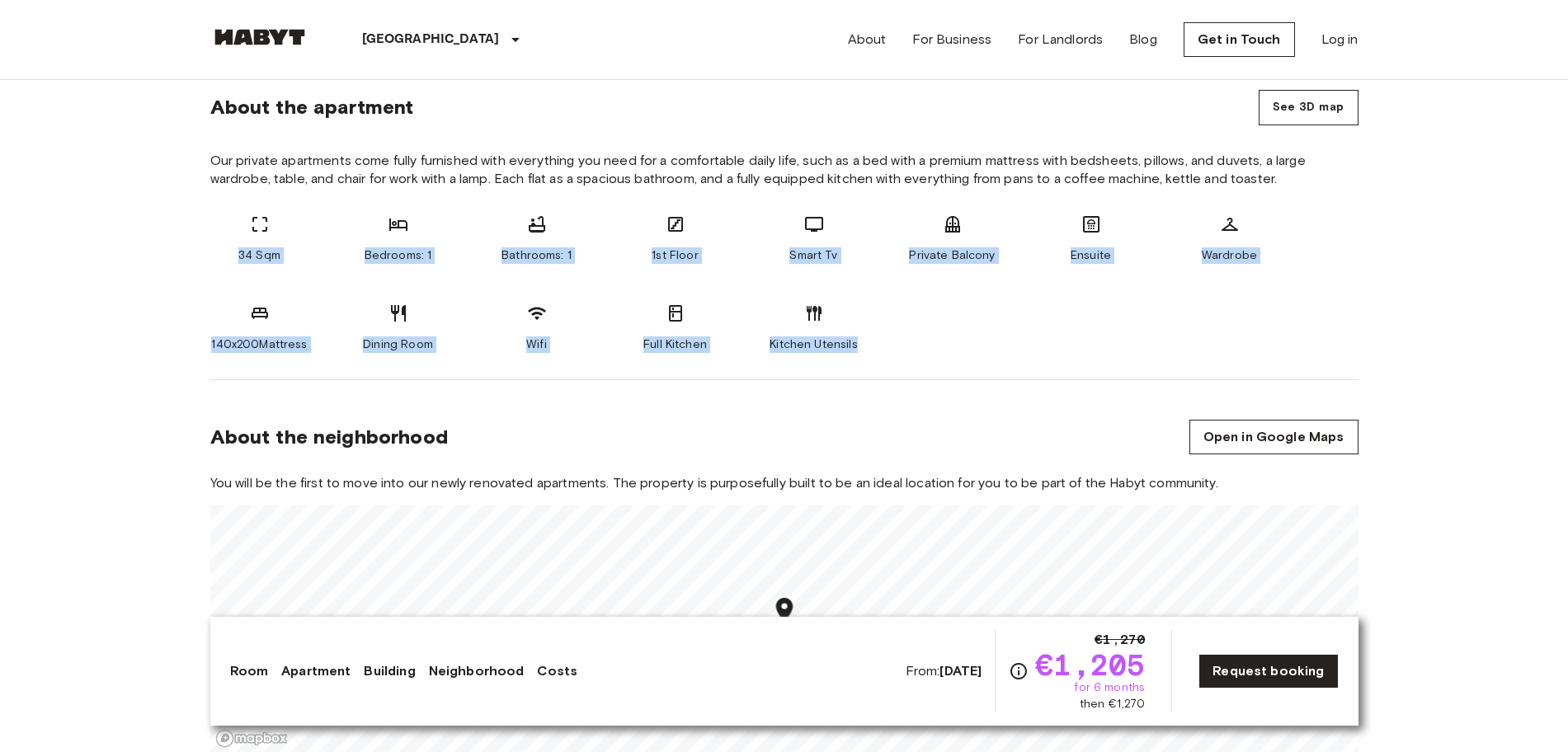
drag, startPoint x: 225, startPoint y: 251, endPoint x: 918, endPoint y: 356, distance: 700.9
click at [918, 356] on section "About the apartment See 3D map Our private apartments come fully furnished with…" at bounding box center [784, 215] width 1148 height 330
copy div "34 Sqm Bedrooms: 1 Bathrooms: 1 1st Floor Smart Tv Private Balcony Ensuite Ward…"
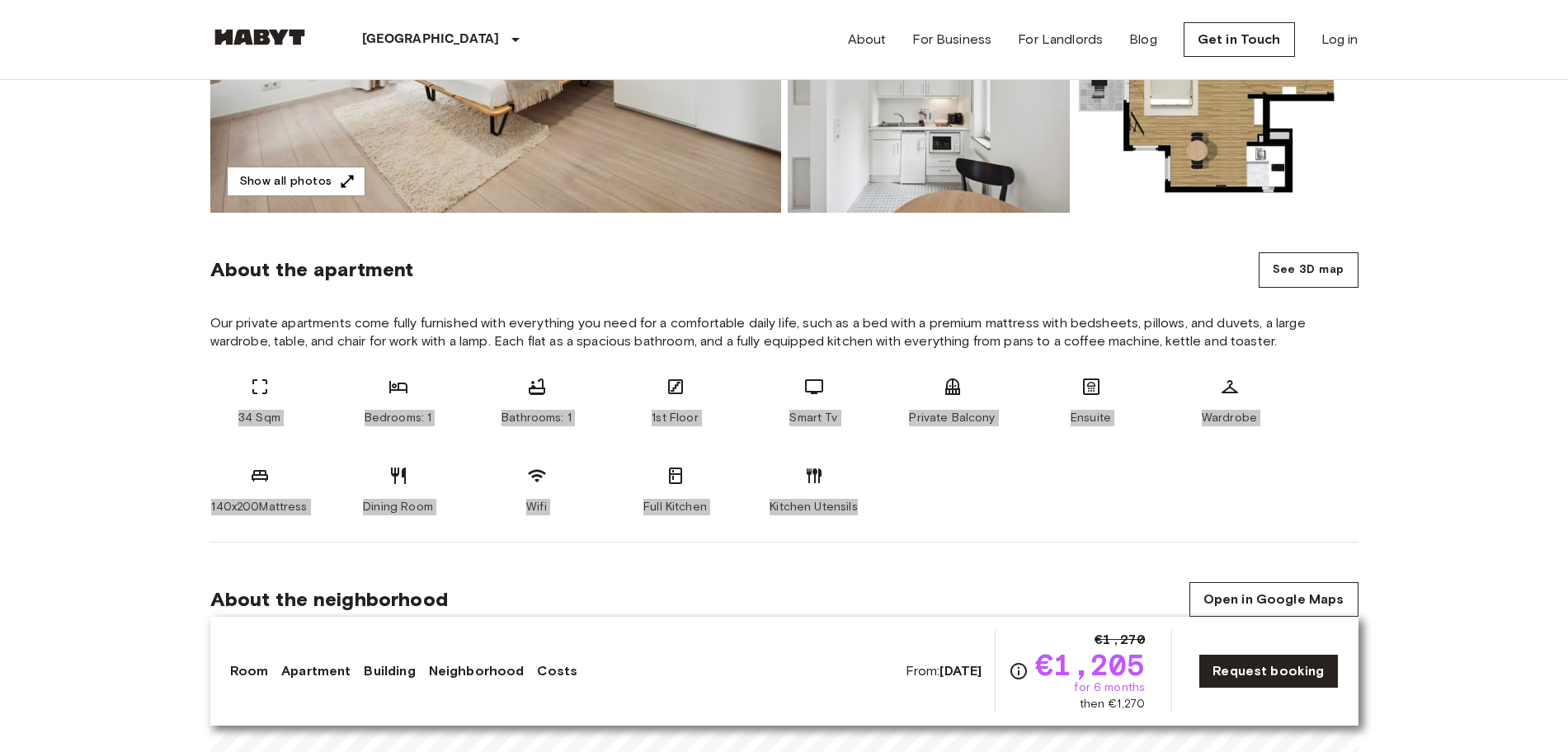
scroll to position [206, 0]
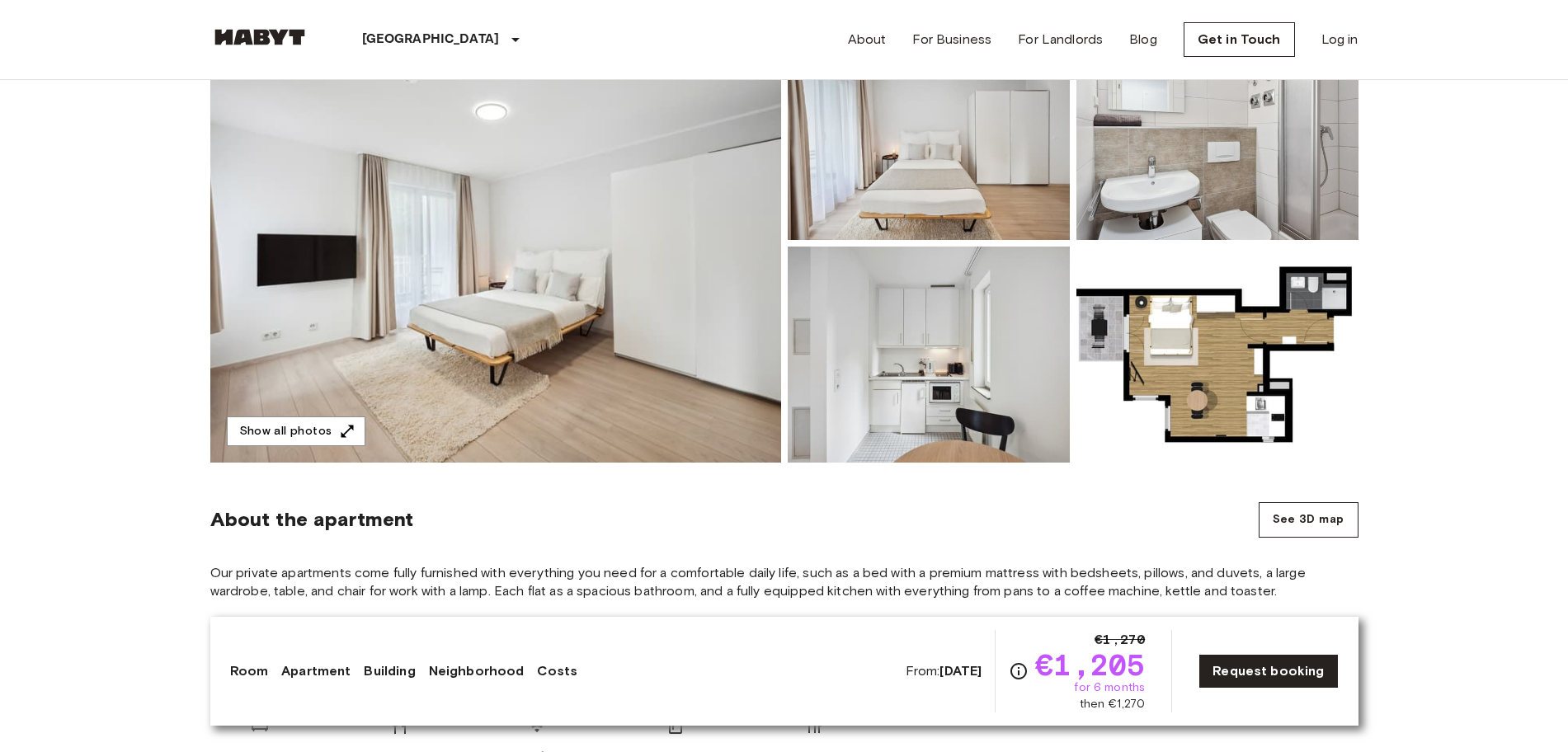
click at [941, 537] on div "About the apartment See 3D map" at bounding box center [784, 520] width 1148 height 36
click at [984, 537] on div "About the apartment See 3D map" at bounding box center [784, 520] width 1148 height 36
